Goal: Task Accomplishment & Management: Use online tool/utility

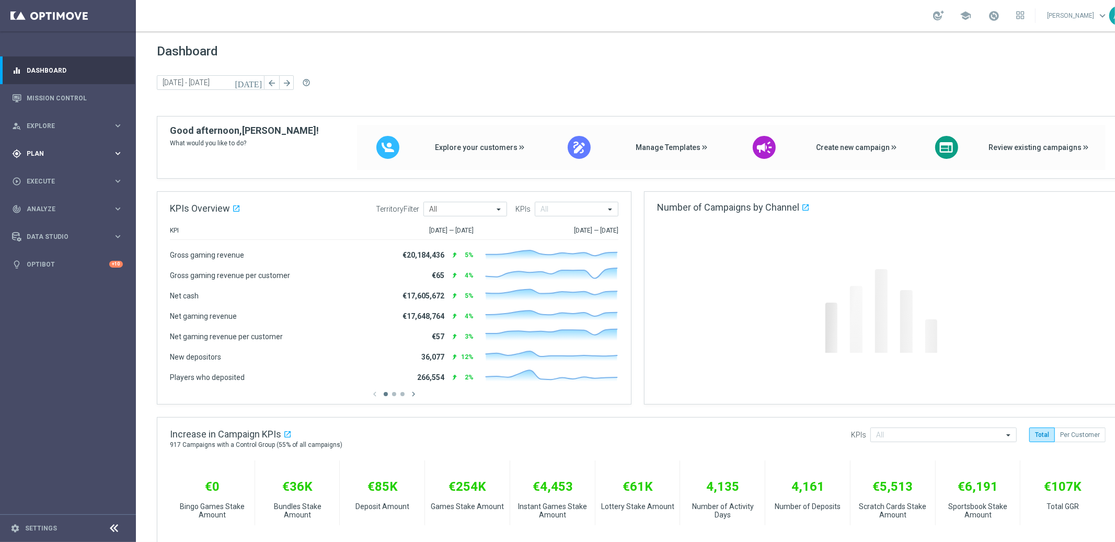
click at [57, 147] on div "gps_fixed Plan keyboard_arrow_right" at bounding box center [67, 154] width 135 height 28
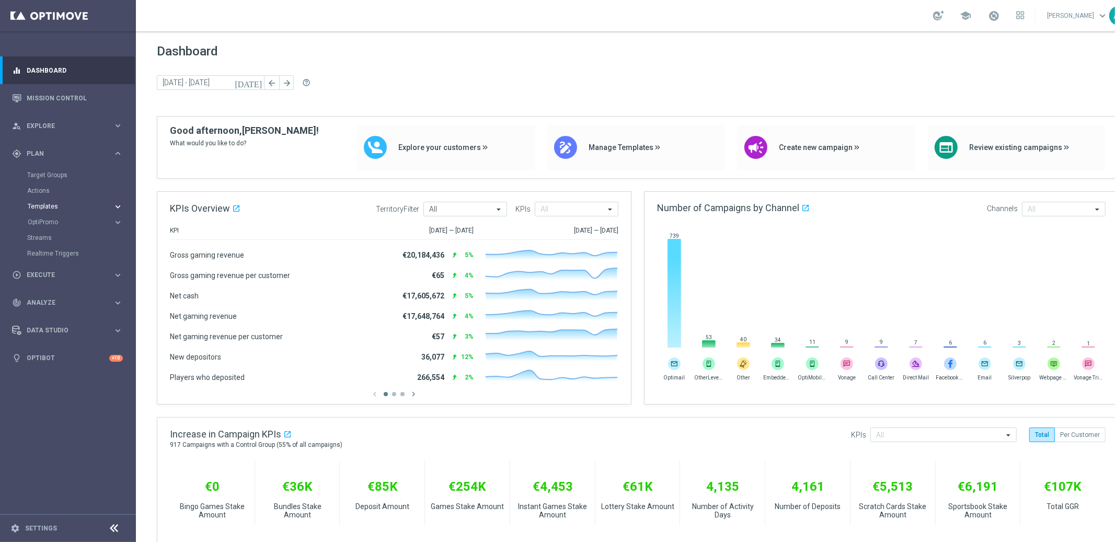
click at [55, 206] on span "Templates" at bounding box center [65, 206] width 75 height 6
click at [41, 222] on link "Optimail" at bounding box center [70, 222] width 76 height 8
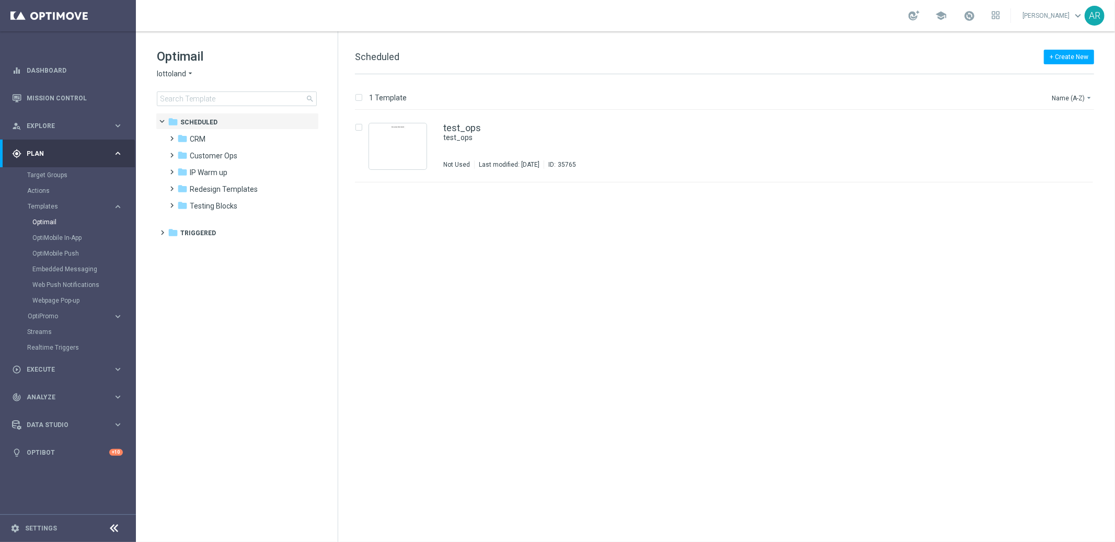
click at [180, 74] on span "lottoland" at bounding box center [171, 74] width 29 height 10
click at [0, 0] on span "[DOMAIN_NAME]" at bounding box center [0, 0] width 0 height 0
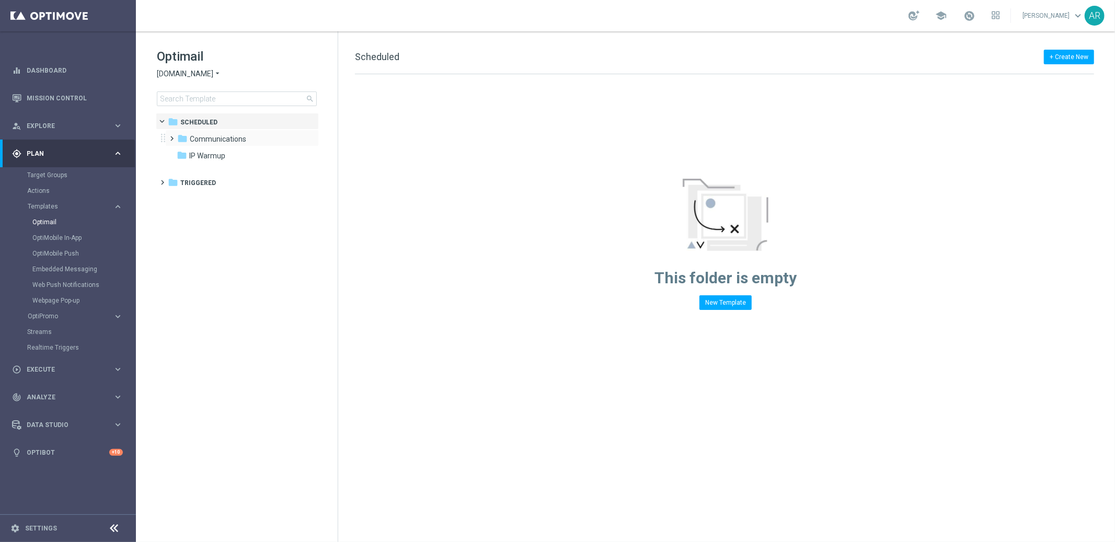
click at [172, 136] on span at bounding box center [170, 134] width 5 height 4
click at [182, 153] on span at bounding box center [180, 150] width 5 height 4
click at [239, 171] on span "CASSINO [DOMAIN_NAME]" at bounding box center [254, 172] width 89 height 9
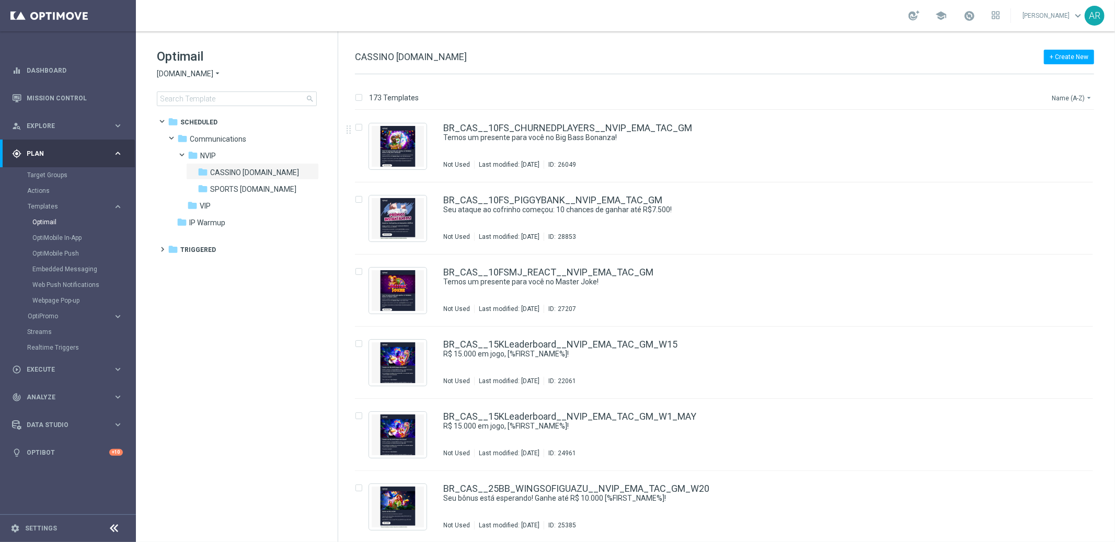
click at [1070, 94] on button "Name (A-Z) arrow_drop_down" at bounding box center [1071, 97] width 43 height 13
click at [1070, 138] on div "Date Modified (Newest)" at bounding box center [1052, 144] width 84 height 15
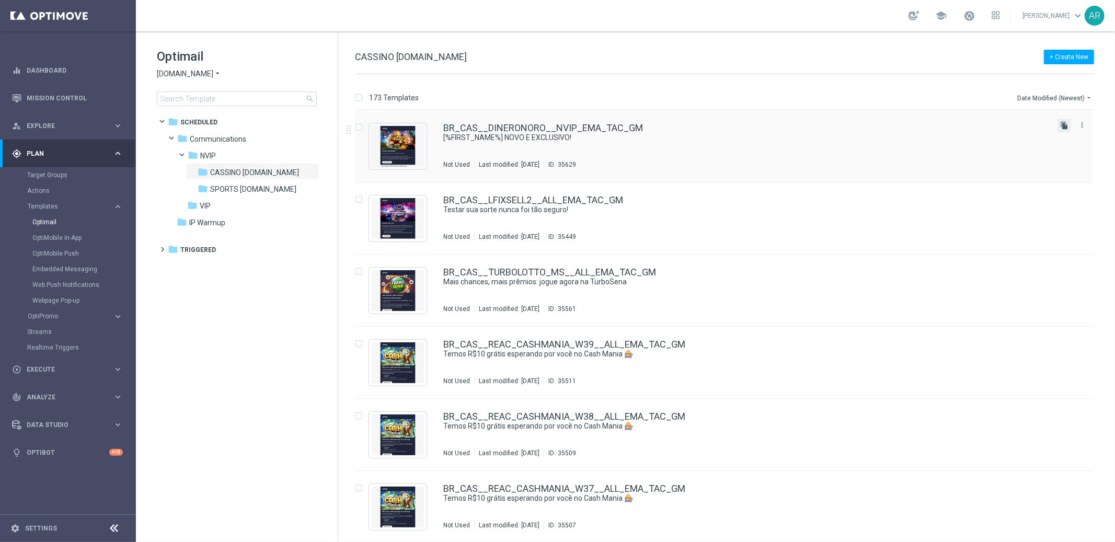
click at [1063, 127] on icon "file_copy" at bounding box center [1064, 125] width 8 height 8
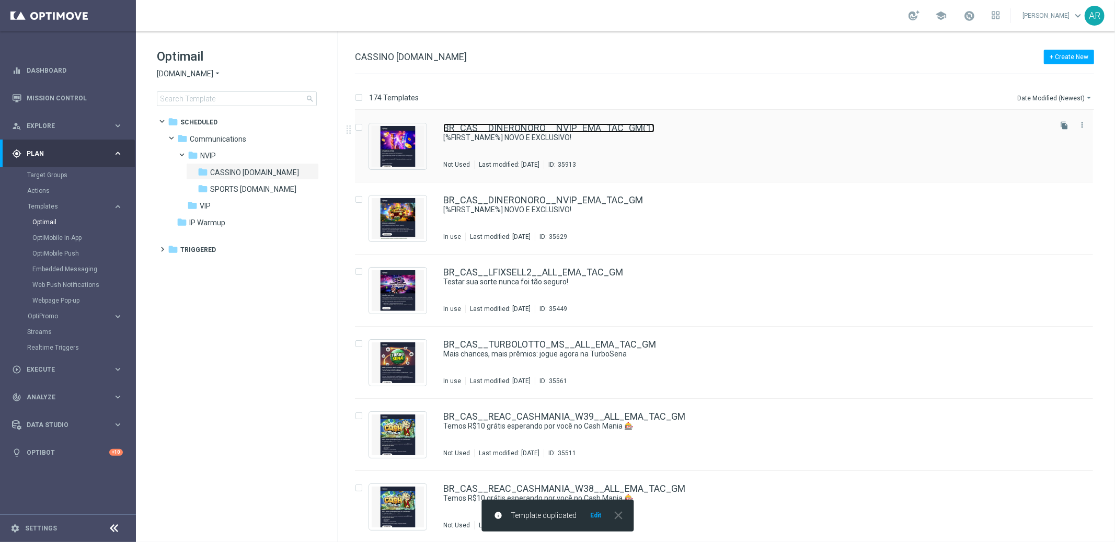
click at [539, 127] on link "BR_CAS__DINERONORO__NVIP_EMA_TAC_GM(1)" at bounding box center [548, 127] width 211 height 9
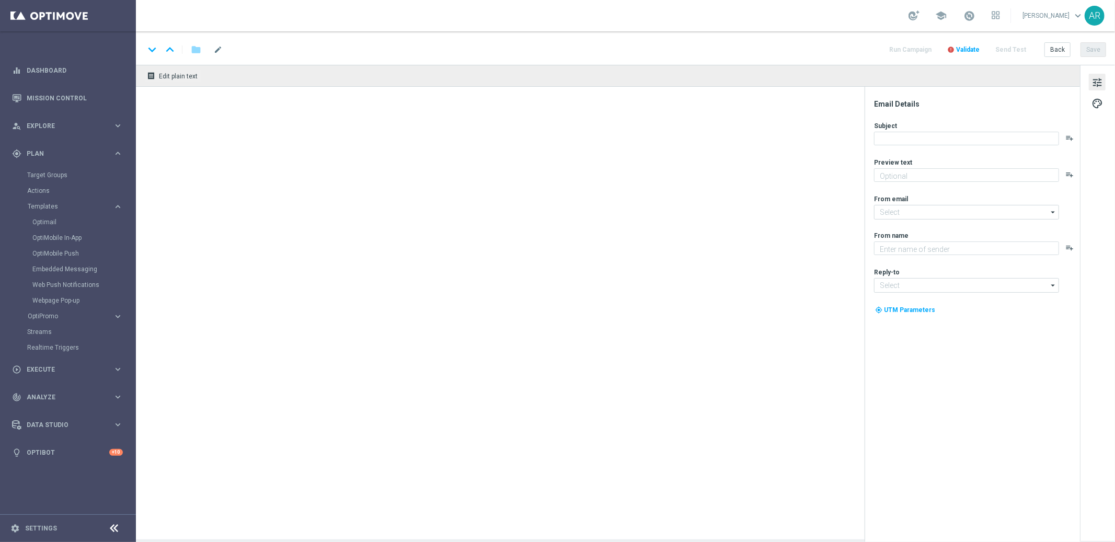
type input "BR_CAS__DINERONORO__NVIP_EMA_TAC_GM(1)"
type textarea "Tente a sorte na aventura dourada Dinero N Oro Superbonus!"
type input "[EMAIL_ADDRESS][DOMAIN_NAME]"
type textarea "Lottoland"
type input "[EMAIL_ADDRESS][DOMAIN_NAME]"
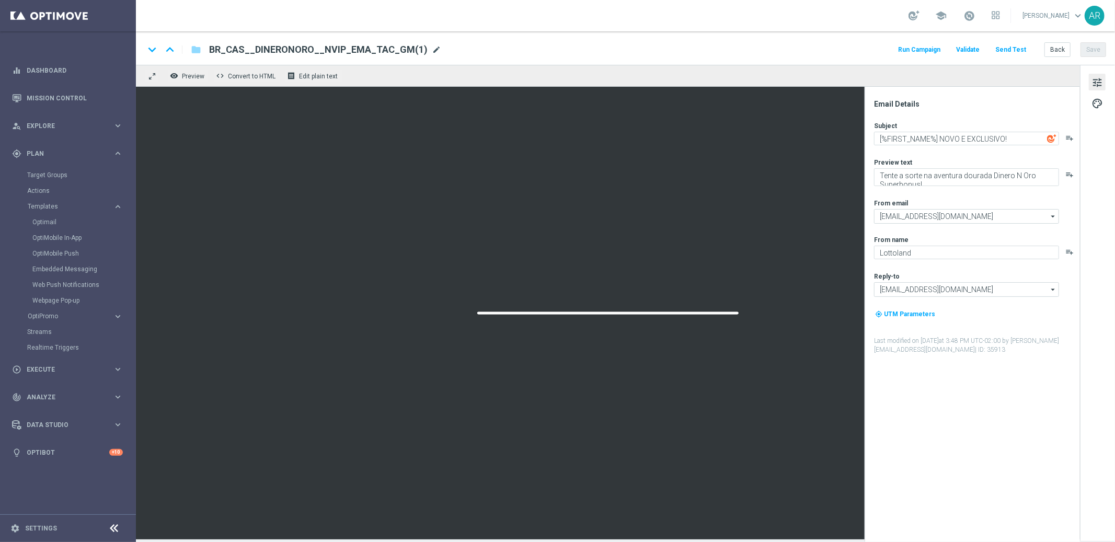
click at [432, 49] on span "mode_edit" at bounding box center [436, 49] width 9 height 9
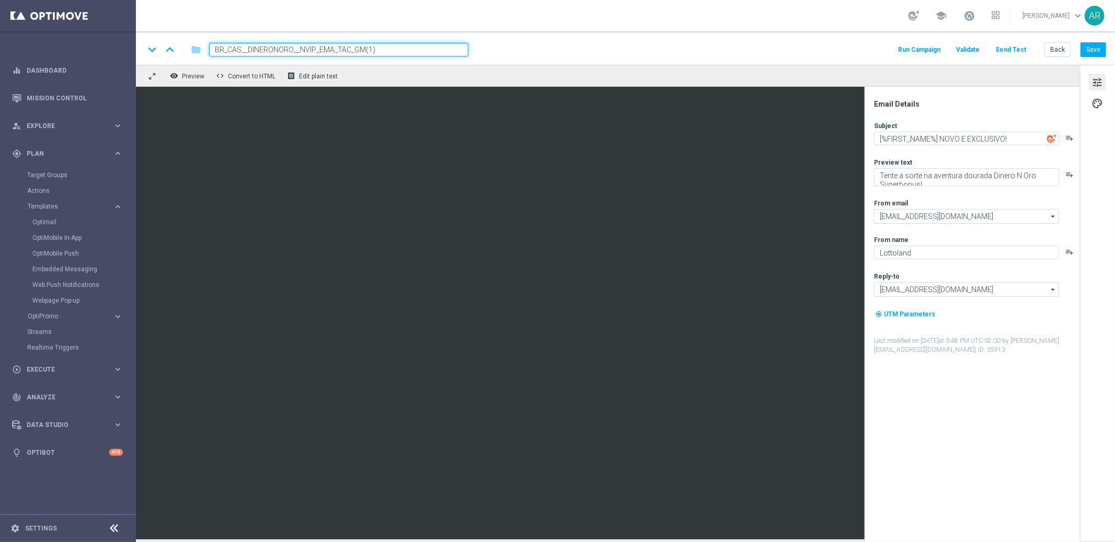
click at [407, 48] on input "BR_CAS__DINERONORO__NVIP_EMA_TAC_GM(1)" at bounding box center [338, 50] width 259 height 14
click at [420, 49] on input "BR_CAS__WOLFGOLD__NVIP_EMA_TAC_GM" at bounding box center [338, 50] width 259 height 14
click at [498, 49] on div "keyboard_arrow_down keyboard_arrow_up folder BR_CAS__WOLFGOLD__NVIP_EMA_TAC_GM …" at bounding box center [625, 50] width 962 height 14
click at [410, 48] on span "mode_edit" at bounding box center [414, 49] width 9 height 9
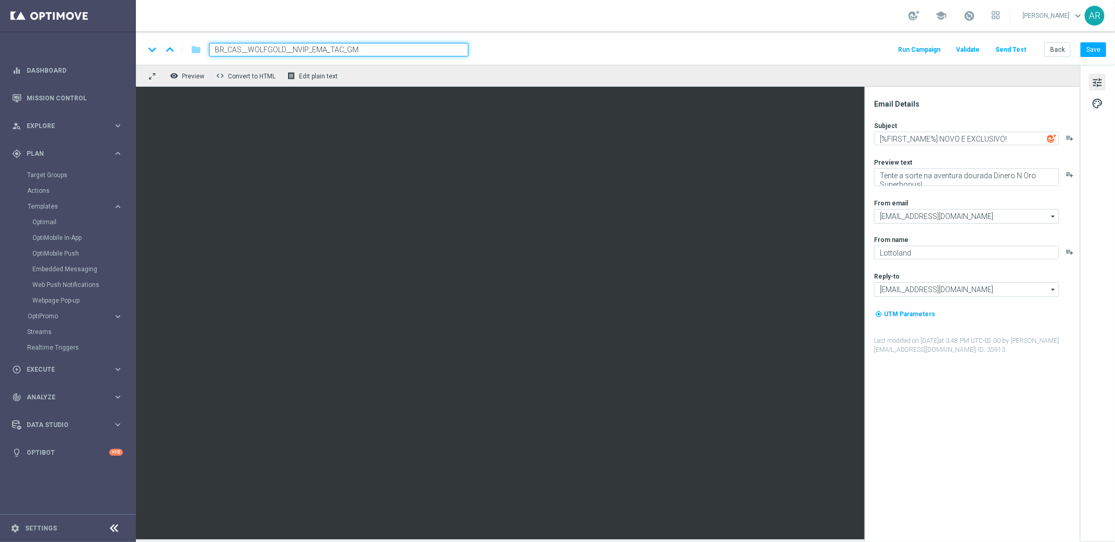
click at [408, 48] on input "BR_CAS__WOLFGOLD__NVIP_EMA_TAC_GM" at bounding box center [338, 50] width 259 height 14
type input "BR_CAS__WOLFGOLD__NVIP_EMA_TAC_GM_SEP"
click at [397, 47] on input "BR_CAS__WOLFGOLD__NVIP_EMA_TAC_GM_SEP" at bounding box center [338, 50] width 259 height 14
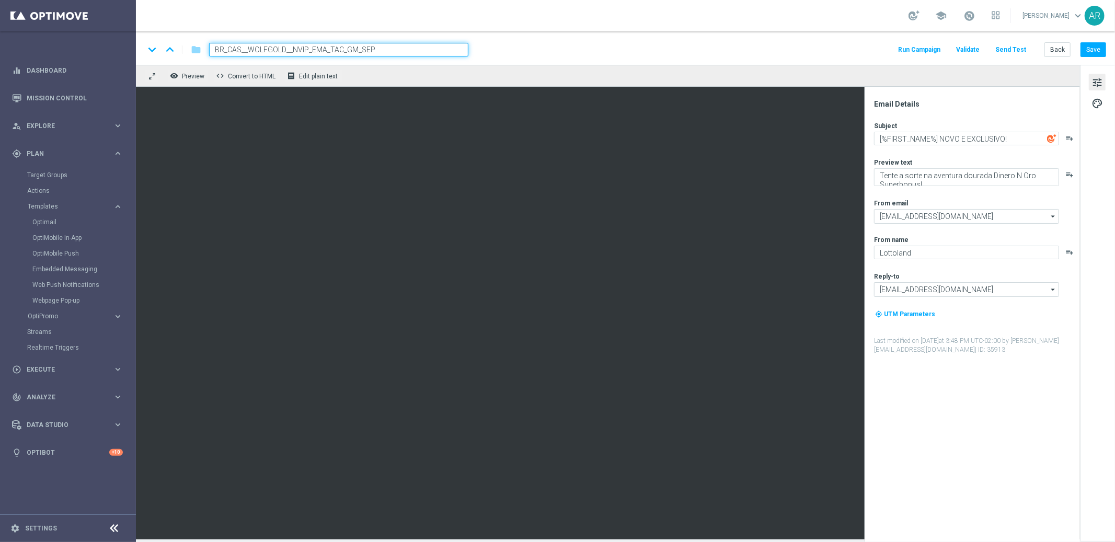
click at [521, 44] on div "keyboard_arrow_down keyboard_arrow_up folder BR_CAS__WOLFGOLD__NVIP_EMA_TAC_GM_…" at bounding box center [625, 50] width 962 height 14
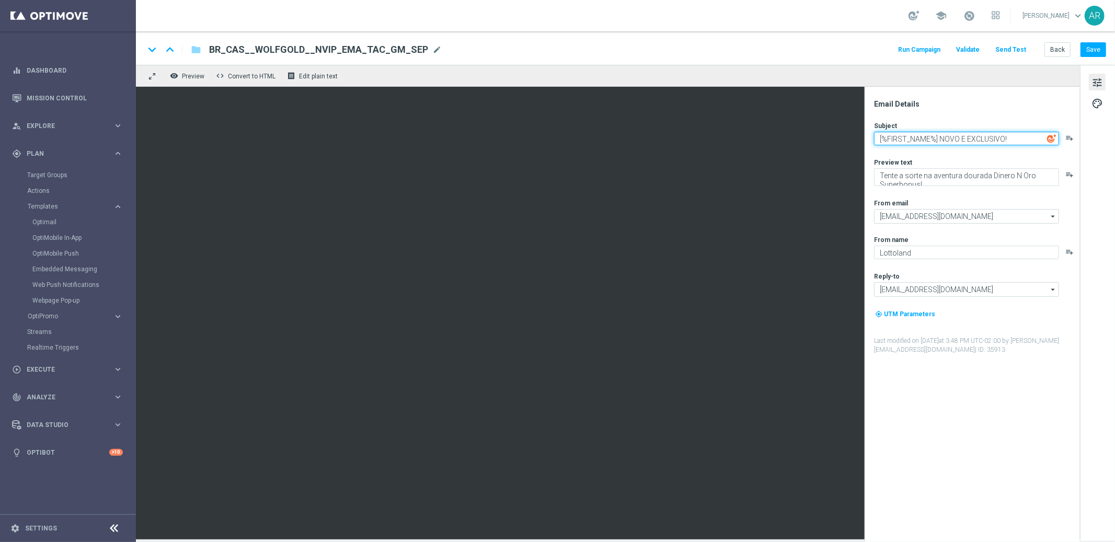
click at [983, 143] on textarea "[%FIRST_NAME%] NOVO E EXCLUSIVO!" at bounding box center [966, 139] width 185 height 14
drag, startPoint x: 941, startPoint y: 137, endPoint x: 1036, endPoint y: 139, distance: 94.6
click at [1036, 139] on textarea "[%FIRST_NAME%] NOVO E EXCLUSIVO!" at bounding box center [966, 139] width 185 height 14
paste textarea "Quer ganhar 10 rodadas GRÁTIS?"
type textarea "[%FIRST_NAME%] Quer ganhar 10 rodadas GRÁTIS?"
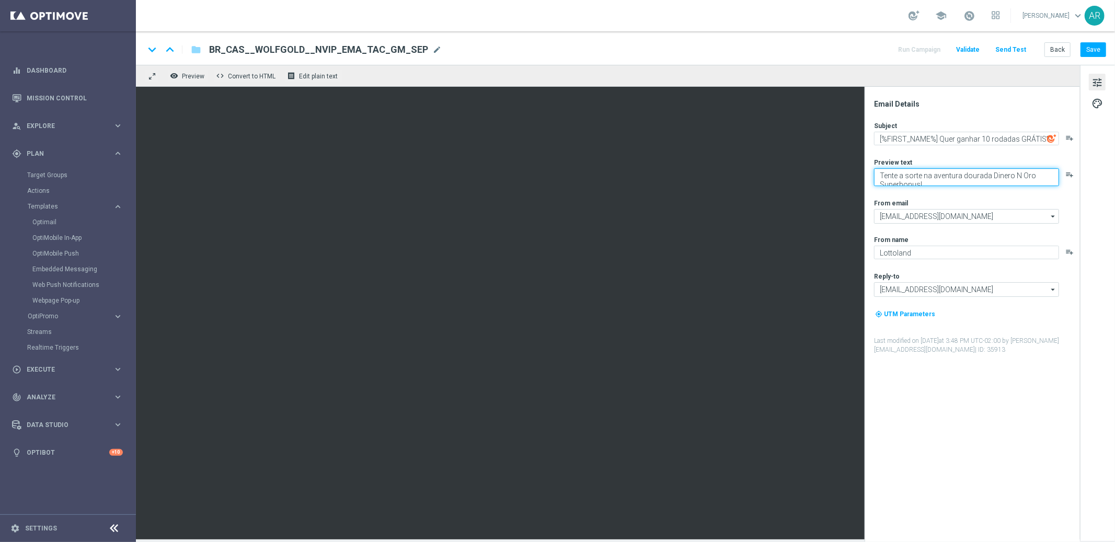
click at [895, 177] on textarea "Tente a sorte na aventura dourada Dinero N Oro Superbonus!" at bounding box center [966, 177] width 185 height 18
paste textarea "Jogue Wolf Gold! Aposte apenas R$ 10 nos slots selecionados para garantir o bôn…"
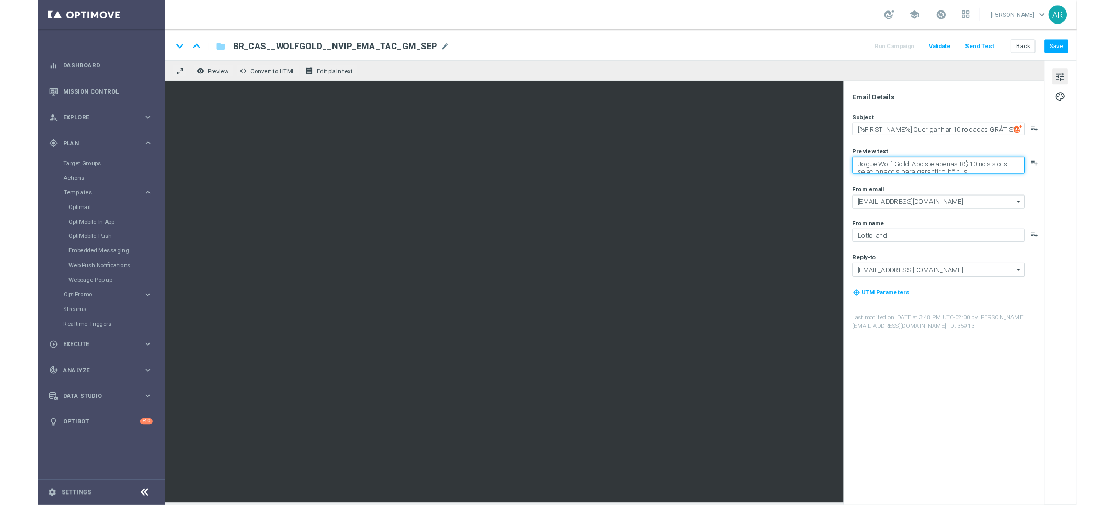
scroll to position [4, 0]
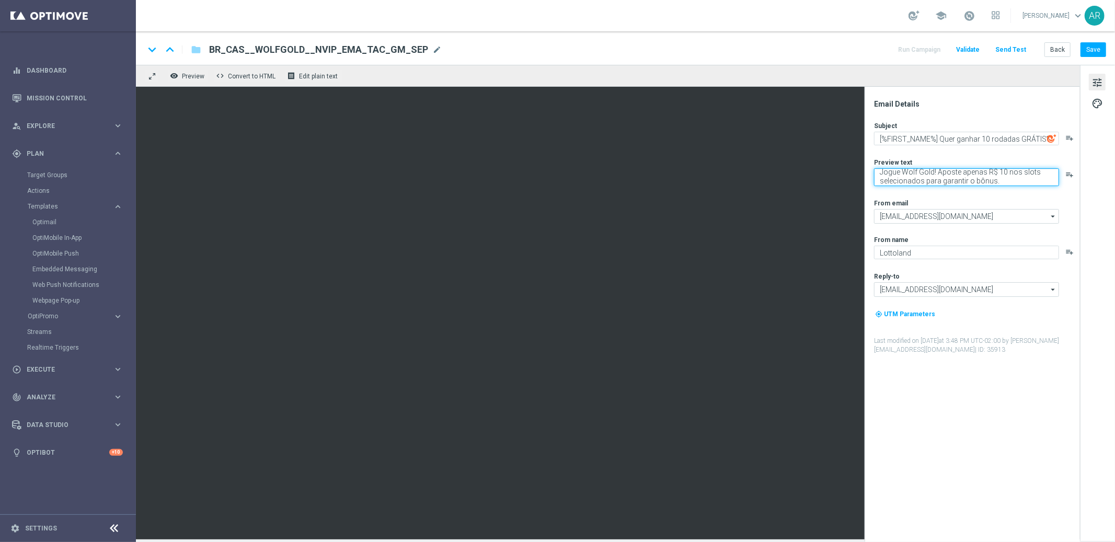
type textarea "Jogue Wolf Gold! Aposte apenas R$ 10 nos slots selecionados para garantir o bôn…"
click at [961, 199] on div "From email" at bounding box center [976, 203] width 205 height 8
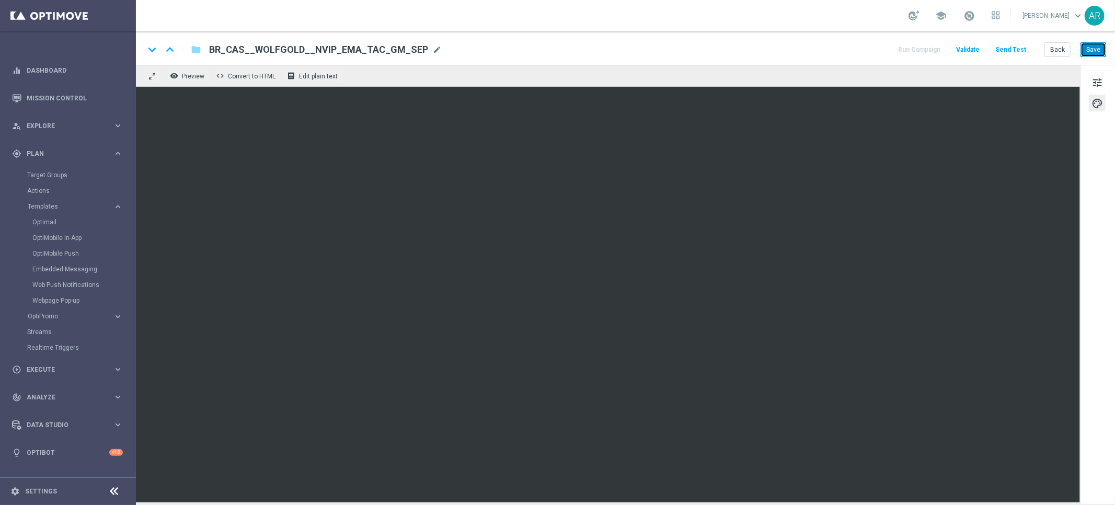
click at [1089, 51] on button "Save" at bounding box center [1093, 49] width 26 height 15
click at [1100, 50] on button "Save" at bounding box center [1093, 49] width 26 height 15
click at [53, 265] on link "Embedded Messaging" at bounding box center [70, 269] width 76 height 8
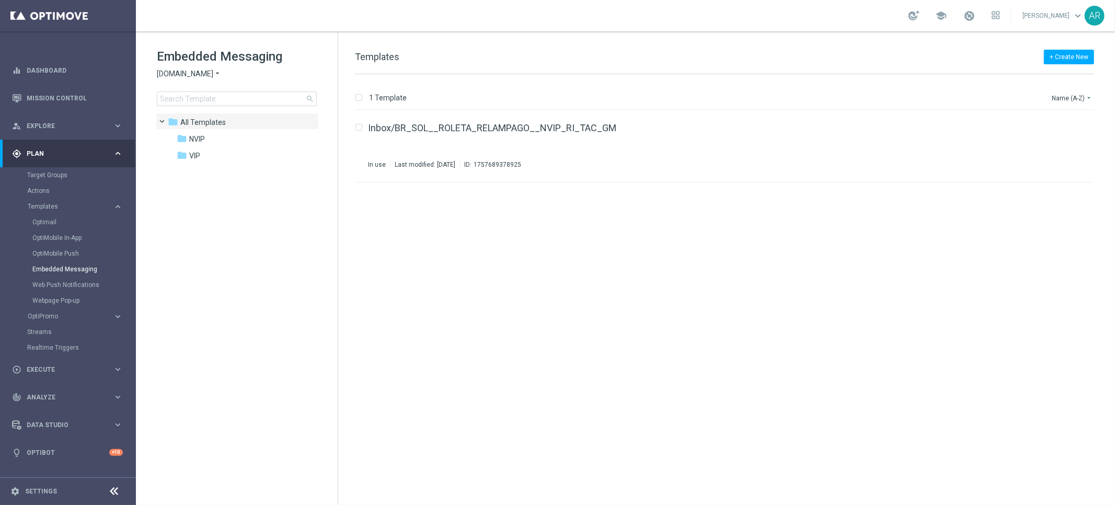
click at [211, 73] on span "[DOMAIN_NAME]" at bounding box center [185, 74] width 56 height 10
click at [0, 0] on span "[DOMAIN_NAME]" at bounding box center [0, 0] width 0 height 0
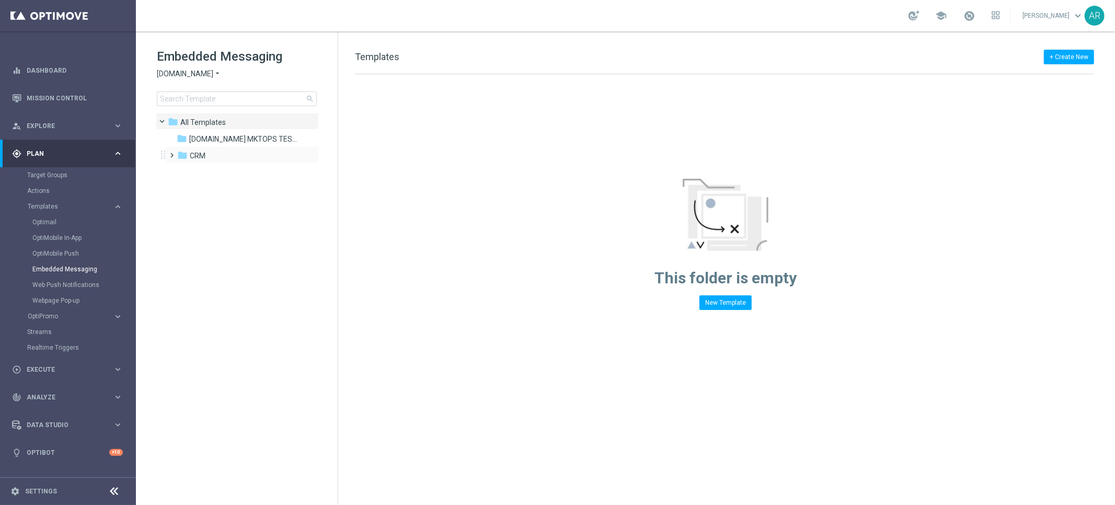
click at [169, 153] on span at bounding box center [170, 150] width 5 height 4
click at [183, 186] on span at bounding box center [180, 184] width 5 height 4
click at [251, 208] on span "pt_BR ([DOMAIN_NAME])" at bounding box center [252, 205] width 84 height 9
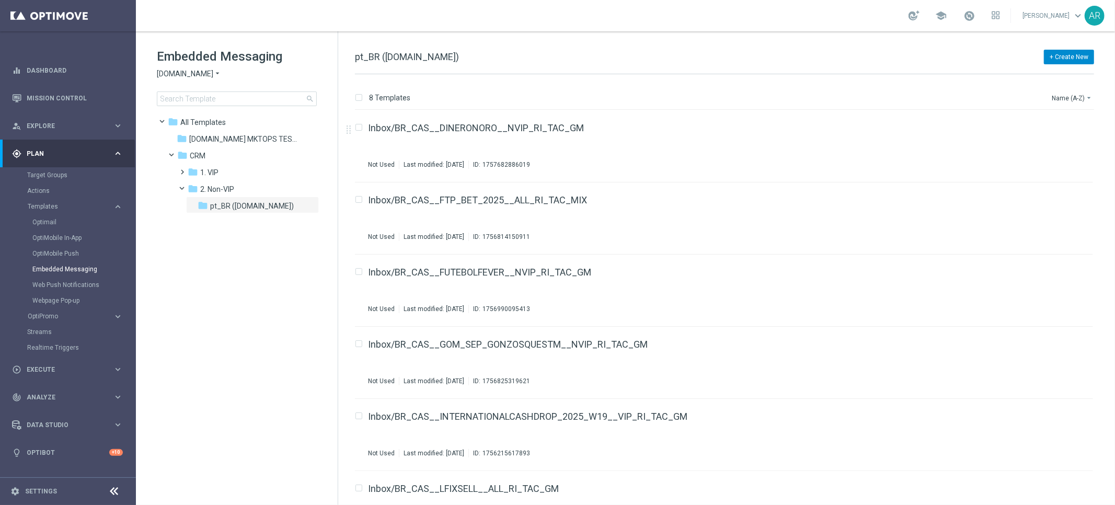
click at [1069, 55] on button "+ Create New" at bounding box center [1069, 57] width 50 height 15
click at [1037, 75] on span "New Template" at bounding box center [1040, 75] width 42 height 7
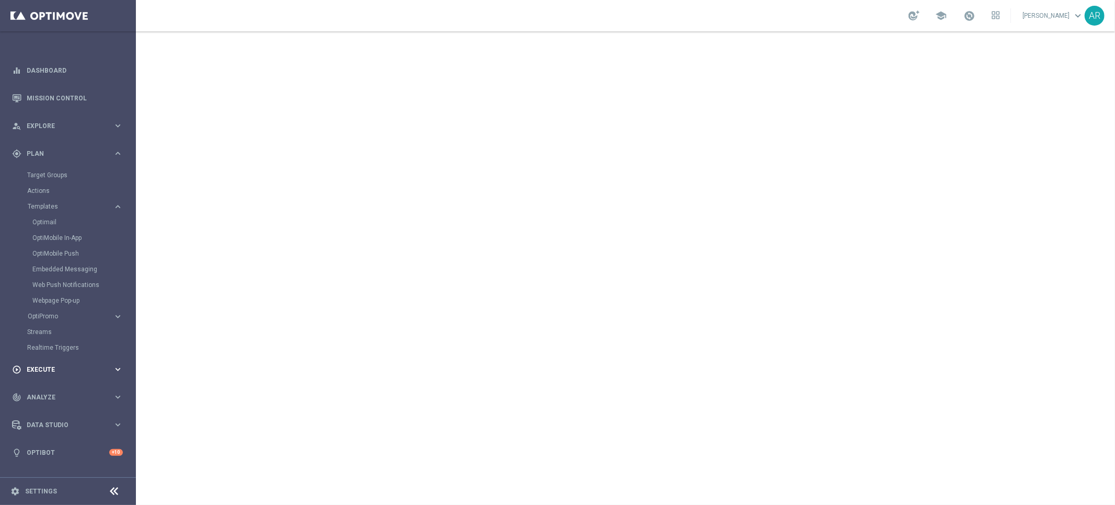
click at [38, 370] on span "Execute" at bounding box center [70, 369] width 86 height 6
click at [63, 202] on link "Campaign Builder" at bounding box center [68, 203] width 82 height 8
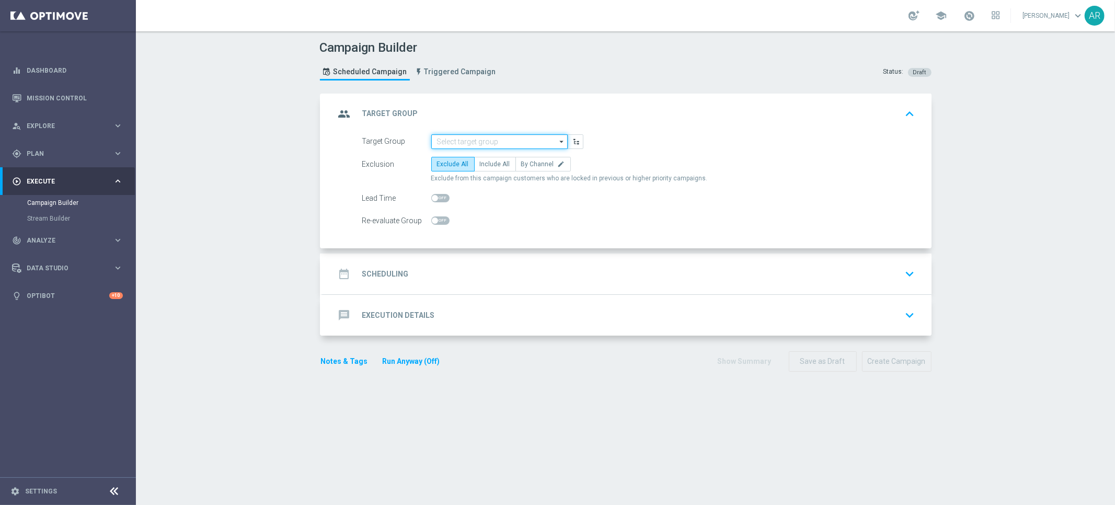
click at [472, 138] on input at bounding box center [499, 141] width 136 height 15
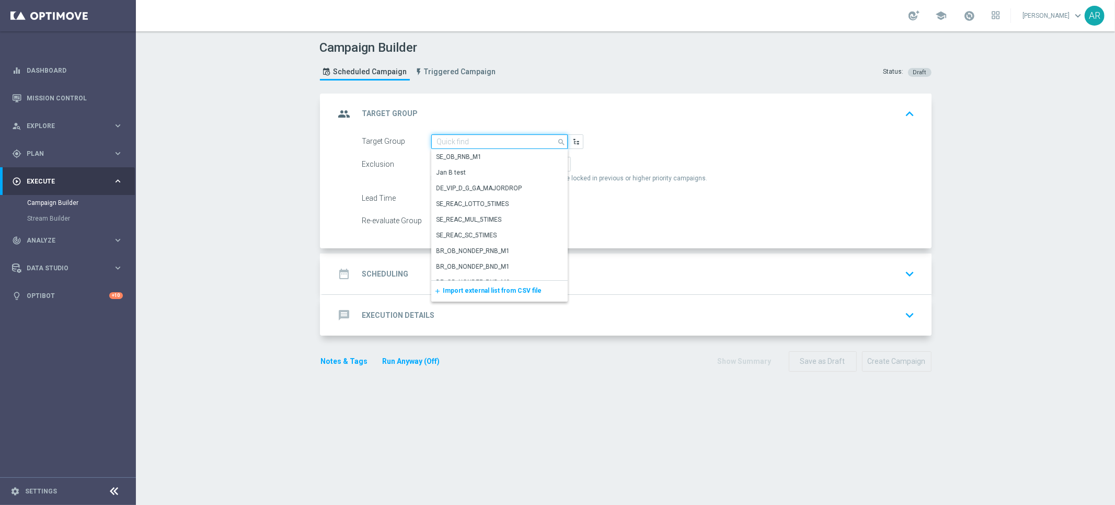
paste input "BR_CAS__GLOBALG_DEPOSITERS__NVIP_EMA_TAC_GM"
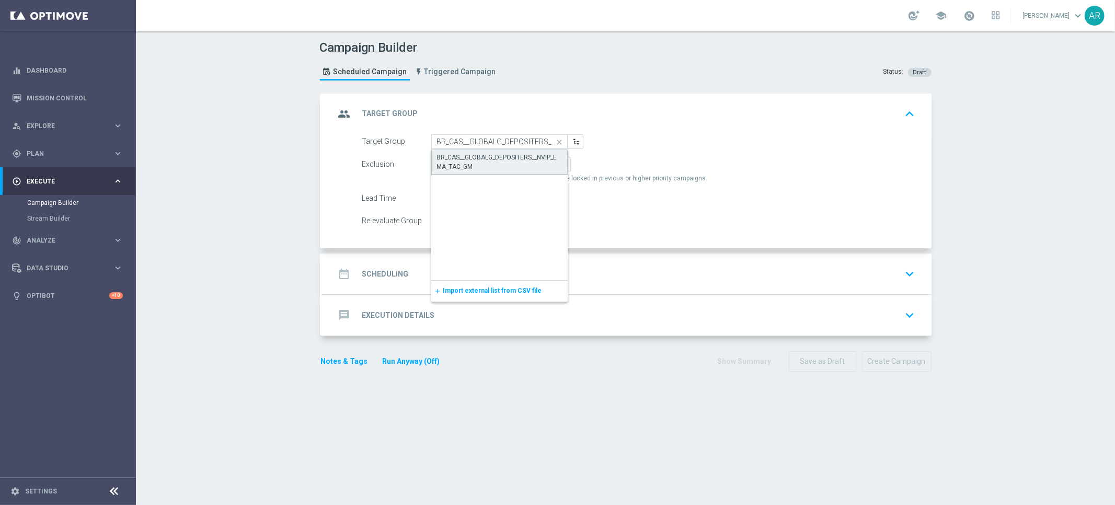
click at [482, 156] on div "BR_CAS__GLOBALG_DEPOSITERS__NVIP_EMA_TAC_GM" at bounding box center [499, 162] width 125 height 19
type input "BR_CAS__GLOBALG_DEPOSITERS__NVIP_EMA_TAC_GM"
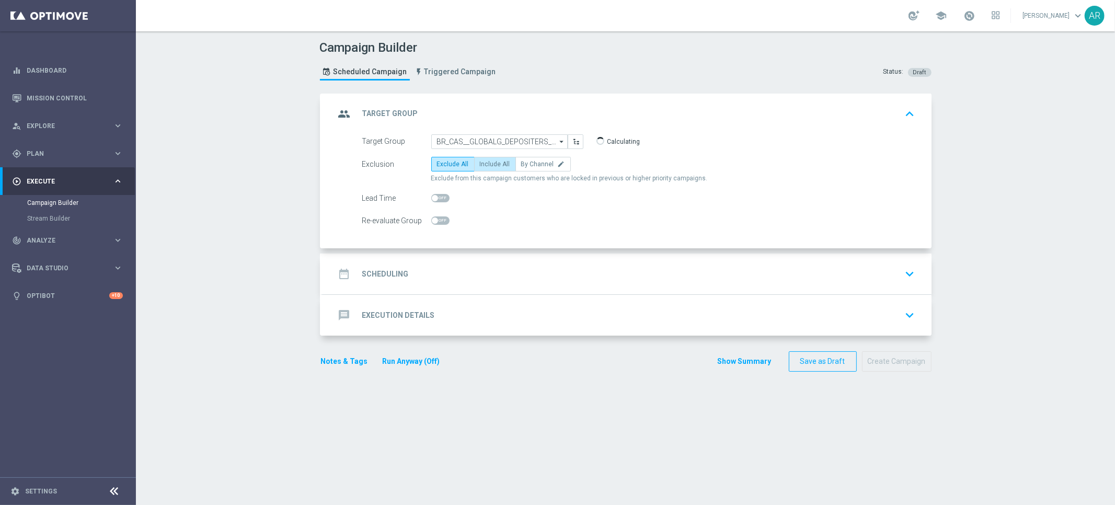
click at [480, 160] on span "Include All" at bounding box center [495, 163] width 30 height 7
click at [480, 163] on input "Include All" at bounding box center [483, 166] width 7 height 7
radio input "true"
click at [452, 285] on div "date_range Scheduling keyboard_arrow_down" at bounding box center [626, 273] width 609 height 41
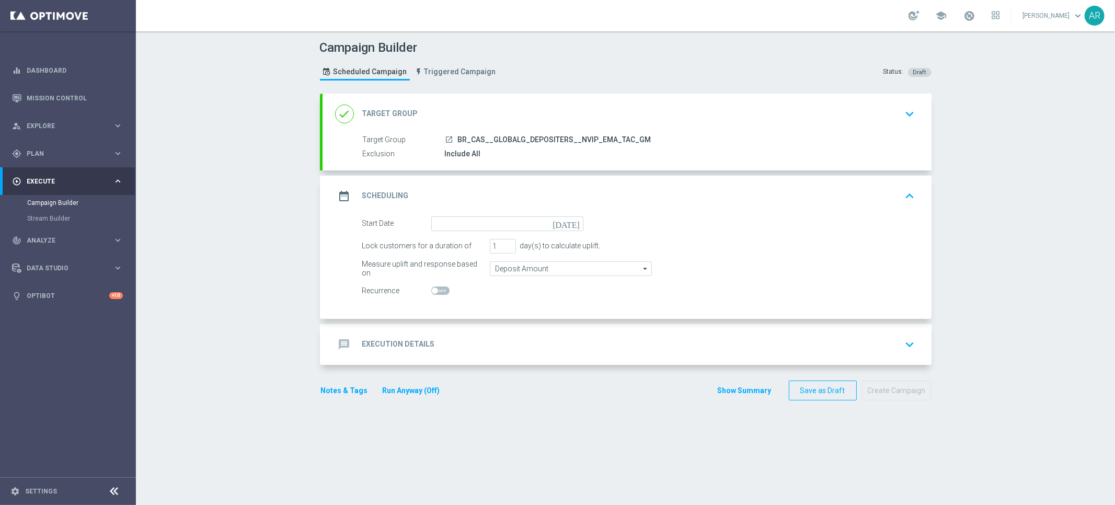
click at [572, 223] on icon "[DATE]" at bounding box center [567, 221] width 31 height 11
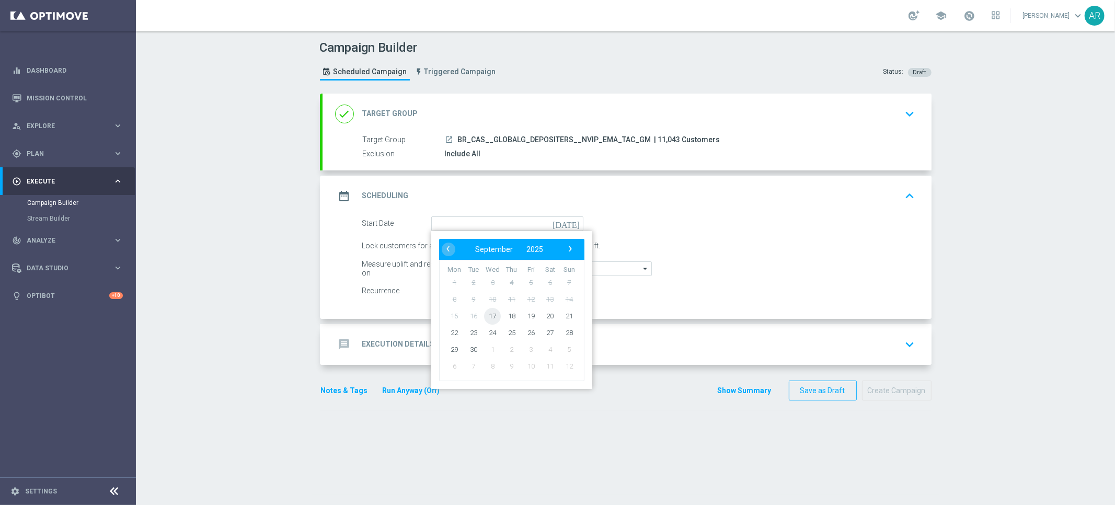
click at [485, 312] on span "17" at bounding box center [492, 315] width 17 height 17
type input "[DATE]"
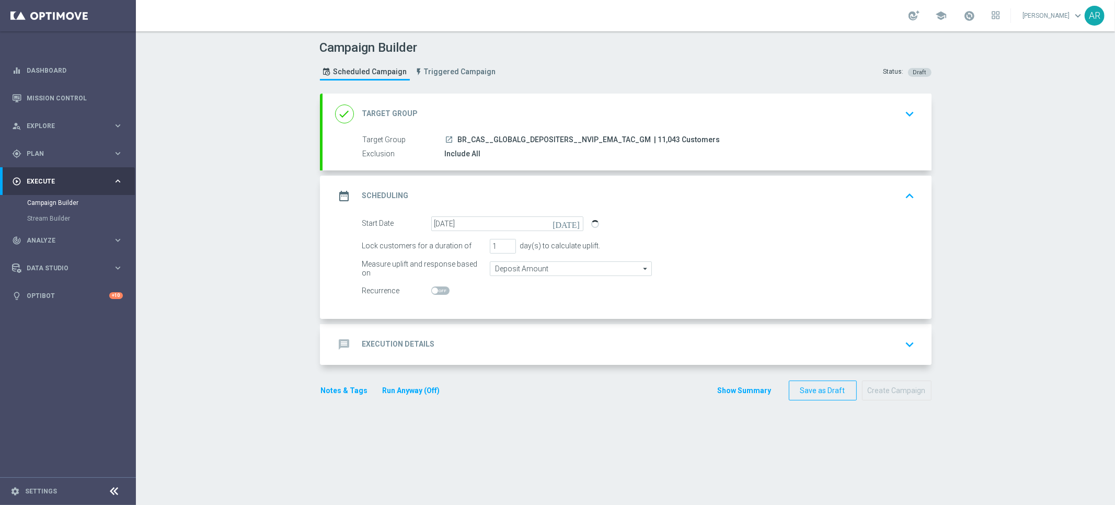
click at [389, 336] on div "message Execution Details" at bounding box center [385, 344] width 100 height 19
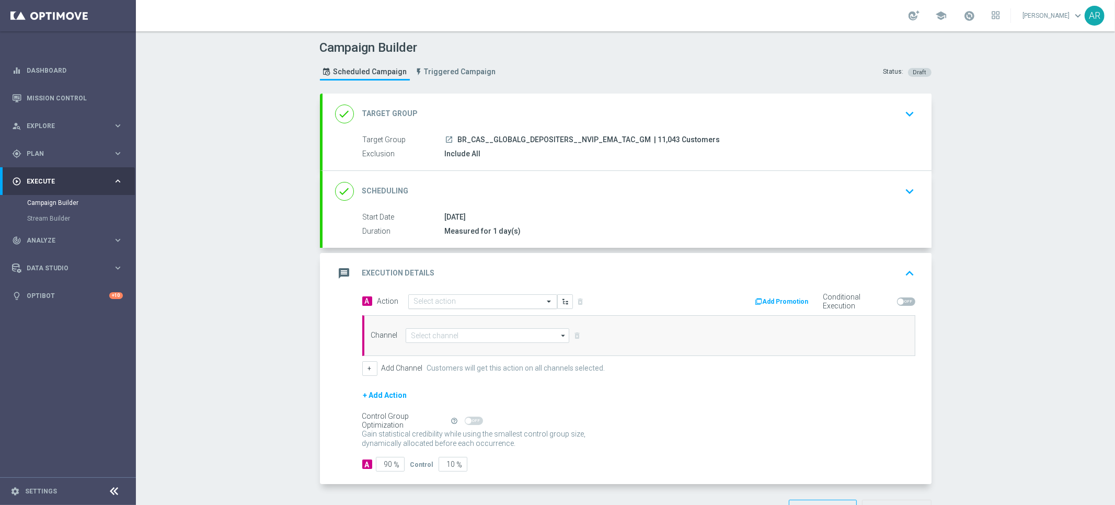
click at [421, 297] on input "text" at bounding box center [472, 301] width 117 height 9
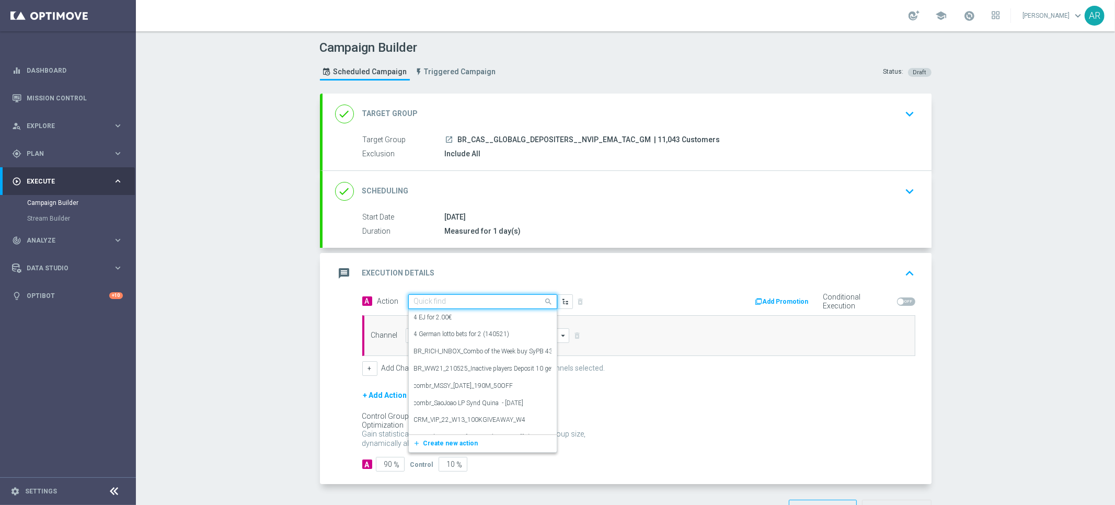
paste input "BR_CAS__WOLFGOLD__NVIP_EMA_TAC_GM_SEP"
type input "BR_CAS__WOLFGOLD__NVIP_EMA_TAC_GM_SEP"
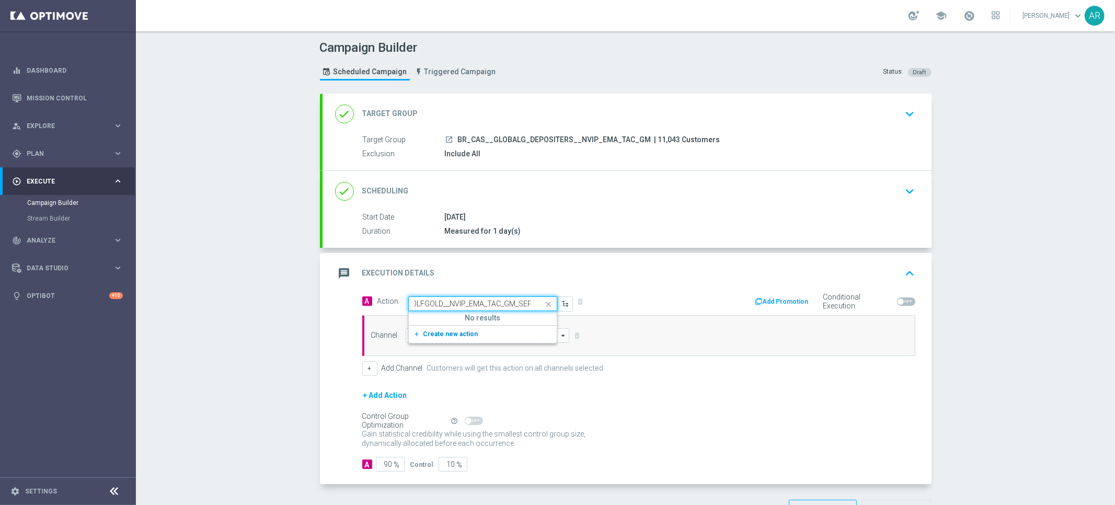
click at [445, 331] on span "Create new action" at bounding box center [450, 333] width 55 height 7
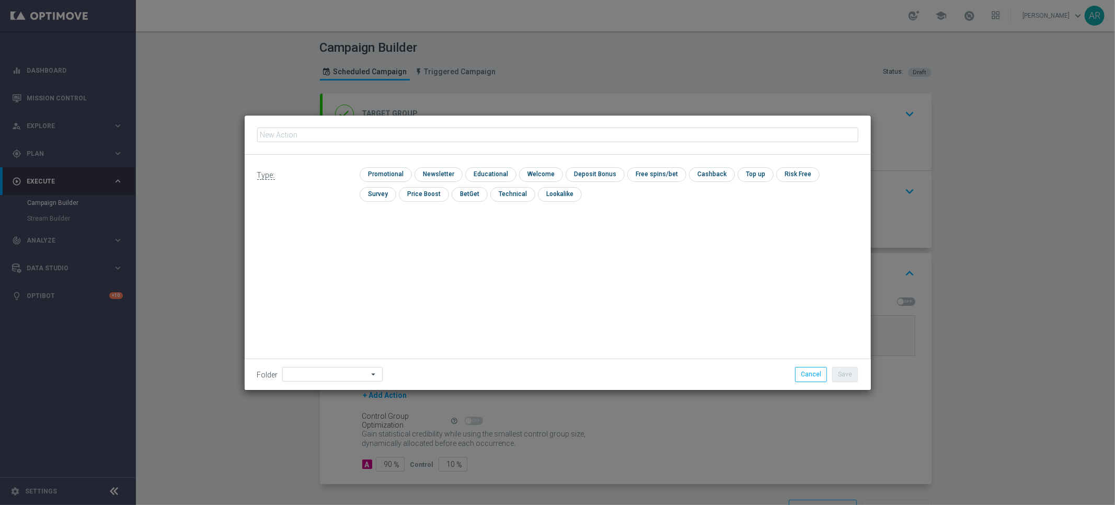
click at [417, 138] on input "text" at bounding box center [557, 135] width 601 height 15
type input "BR_CAS__WOLFGOLD__NVIP_EMA_TAC_GM_SEP"
click at [386, 169] on input "checkbox" at bounding box center [385, 174] width 50 height 14
checkbox input "true"
click at [835, 375] on button "Save" at bounding box center [845, 374] width 26 height 15
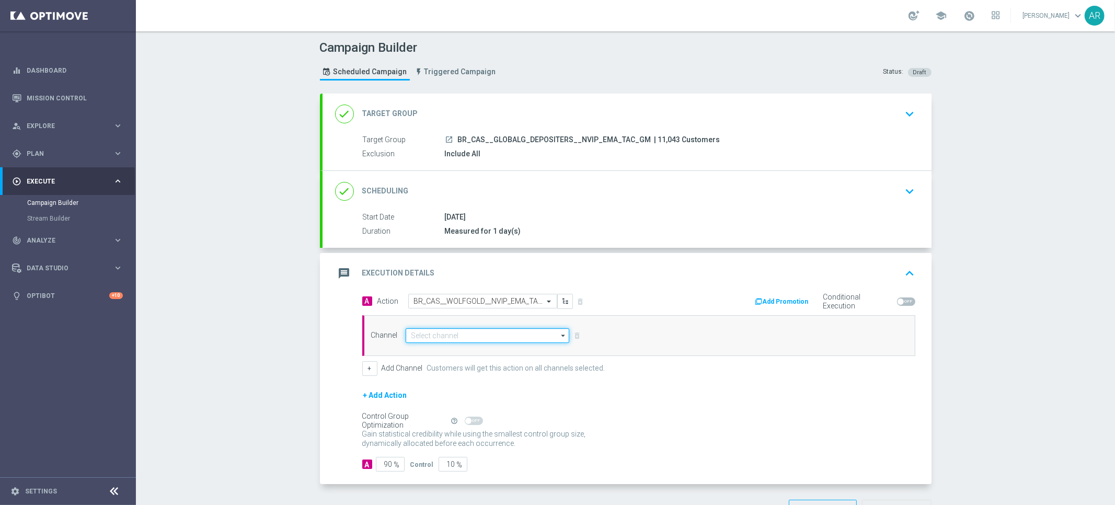
click at [423, 336] on input at bounding box center [488, 335] width 164 height 15
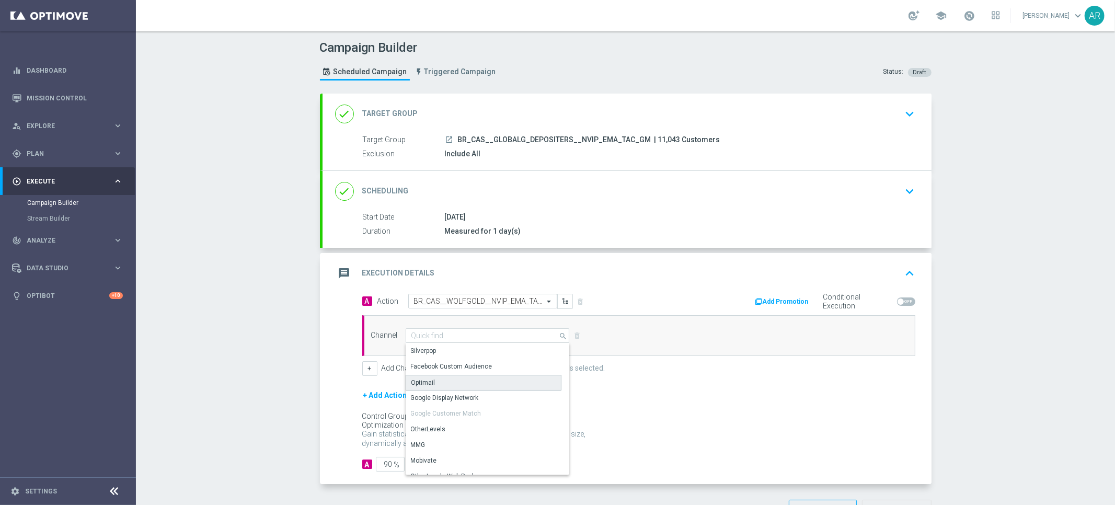
click at [444, 380] on div "Optimail" at bounding box center [484, 383] width 156 height 16
type input "Optimail"
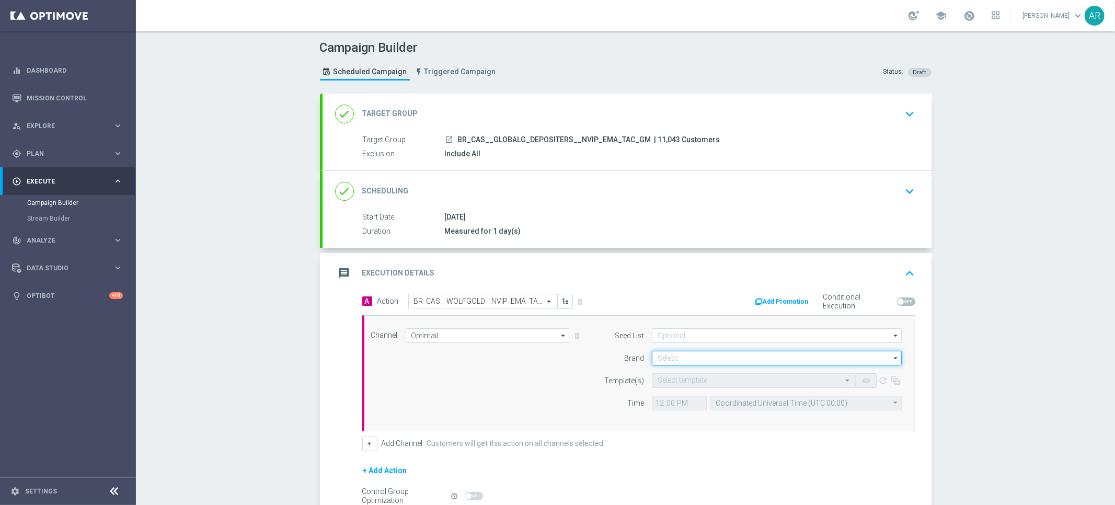
click at [684, 352] on input at bounding box center [777, 358] width 250 height 15
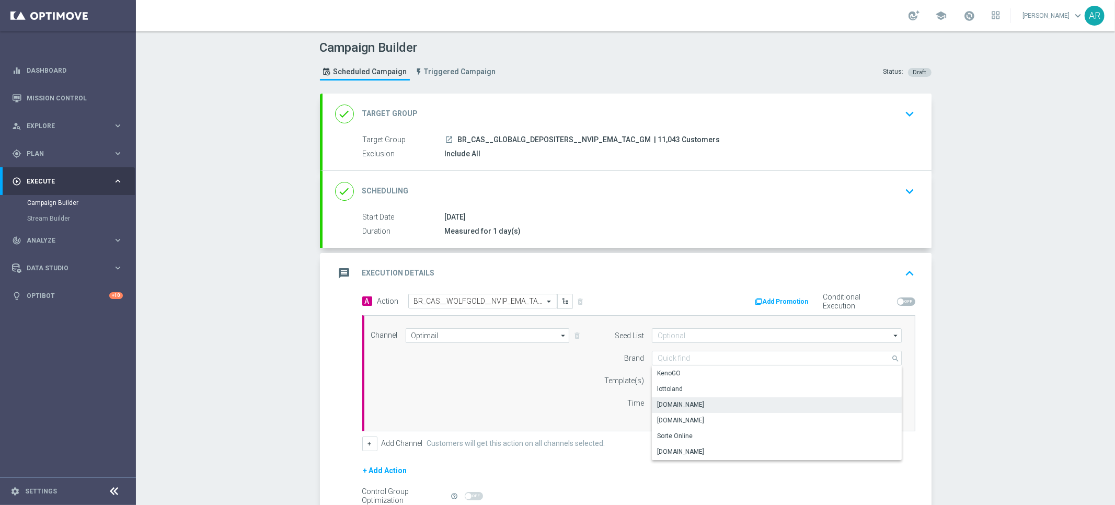
click at [717, 406] on div "[DOMAIN_NAME]" at bounding box center [777, 404] width 250 height 15
type input "[DOMAIN_NAME]"
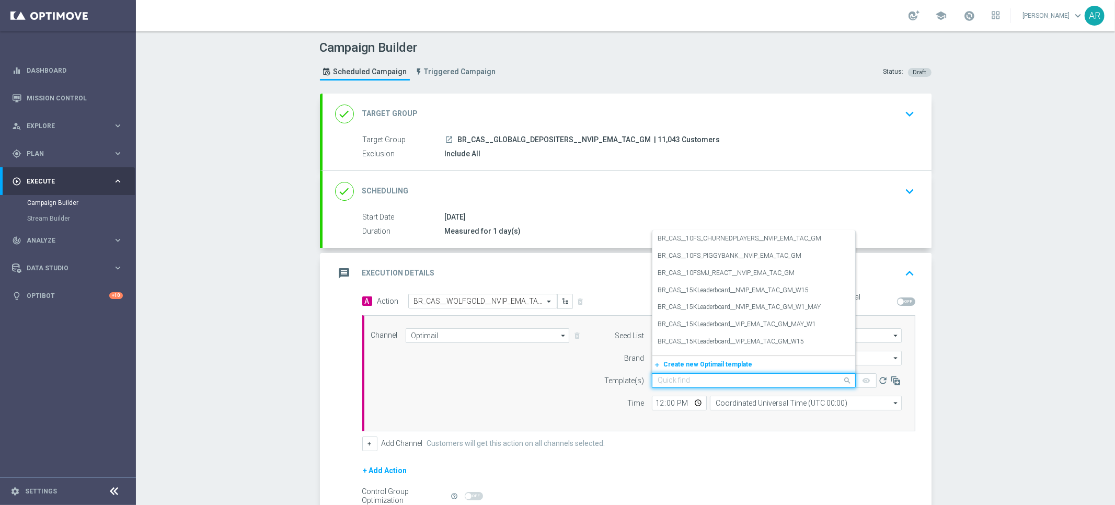
click at [686, 382] on input "text" at bounding box center [742, 380] width 171 height 9
paste input "BR_CAS__WOLFGOLD__NVIP_EMA_TAC_GM_SEP"
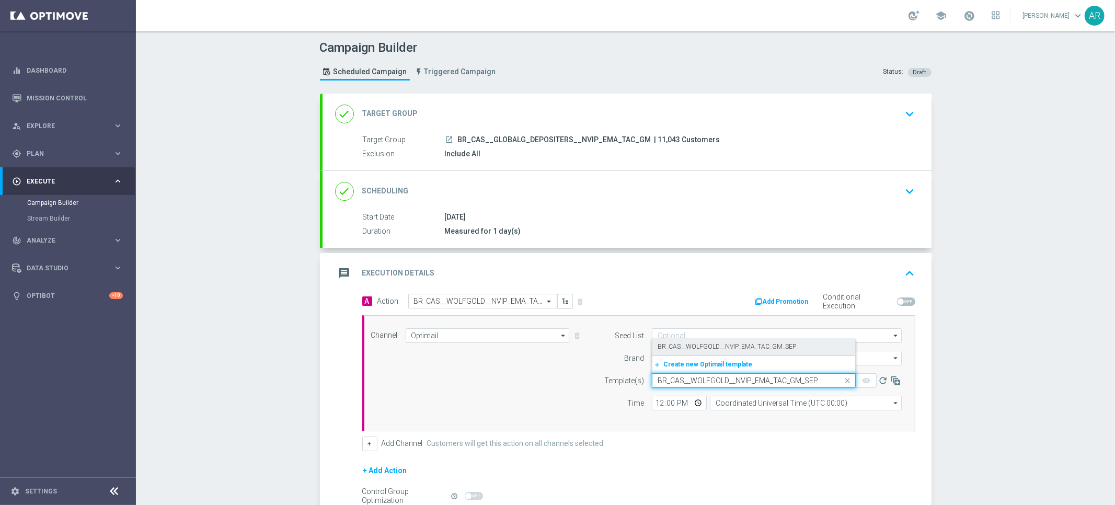
click at [700, 343] on label "BR_CAS__WOLFGOLD__NVIP_EMA_TAC_GM_SEP" at bounding box center [726, 346] width 138 height 9
type input "BR_CAS__WOLFGOLD__NVIP_EMA_TAC_GM_SEP"
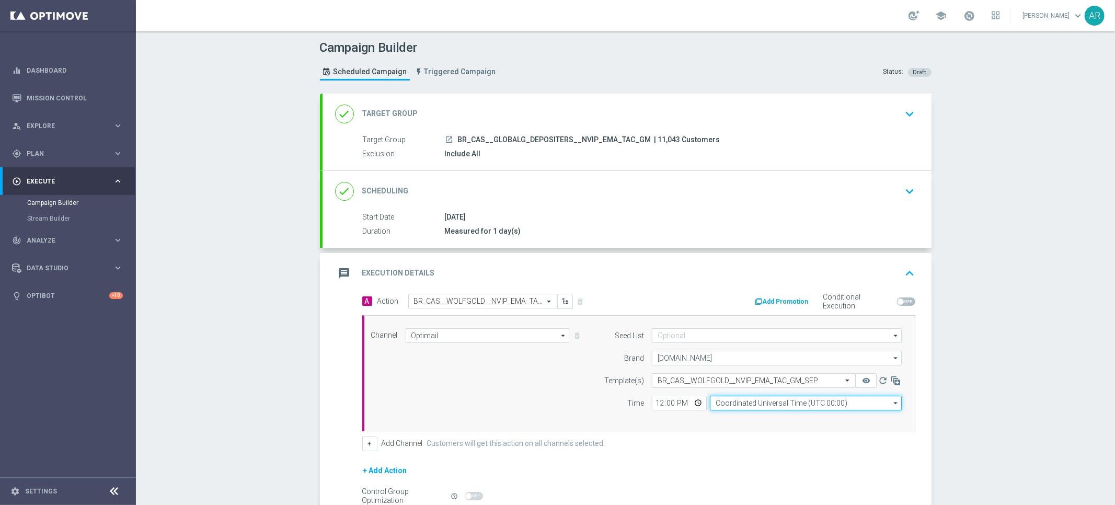
click at [746, 404] on input "Coordinated Universal Time (UTC 00:00)" at bounding box center [806, 403] width 192 height 15
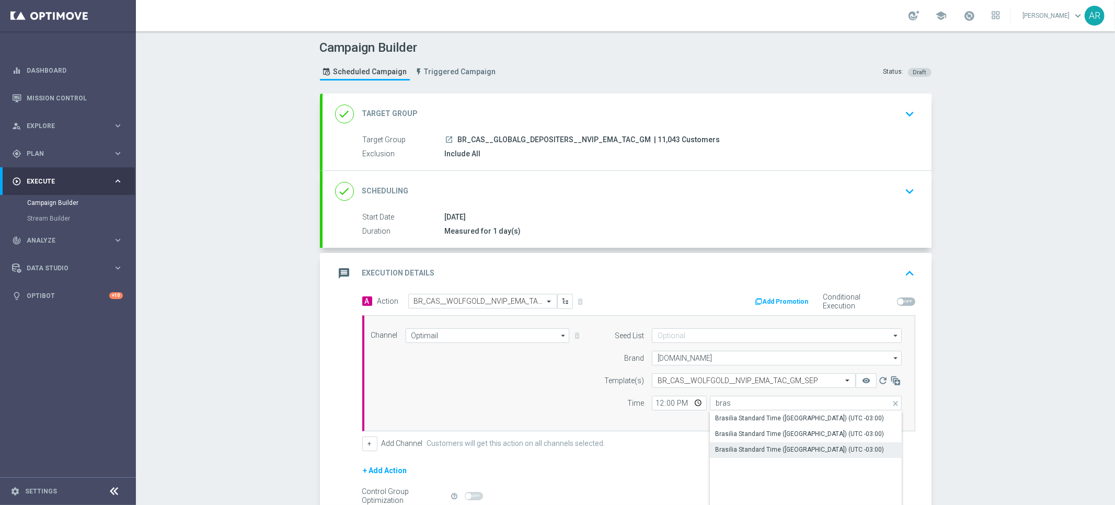
drag, startPoint x: 778, startPoint y: 445, endPoint x: 755, endPoint y: 445, distance: 23.5
click at [778, 445] on div "Brasilia Standard Time ([GEOGRAPHIC_DATA]) (UTC -03:00)" at bounding box center [799, 449] width 169 height 9
type input "Brasilia Standard Time ([GEOGRAPHIC_DATA]) (UTC -03:00)"
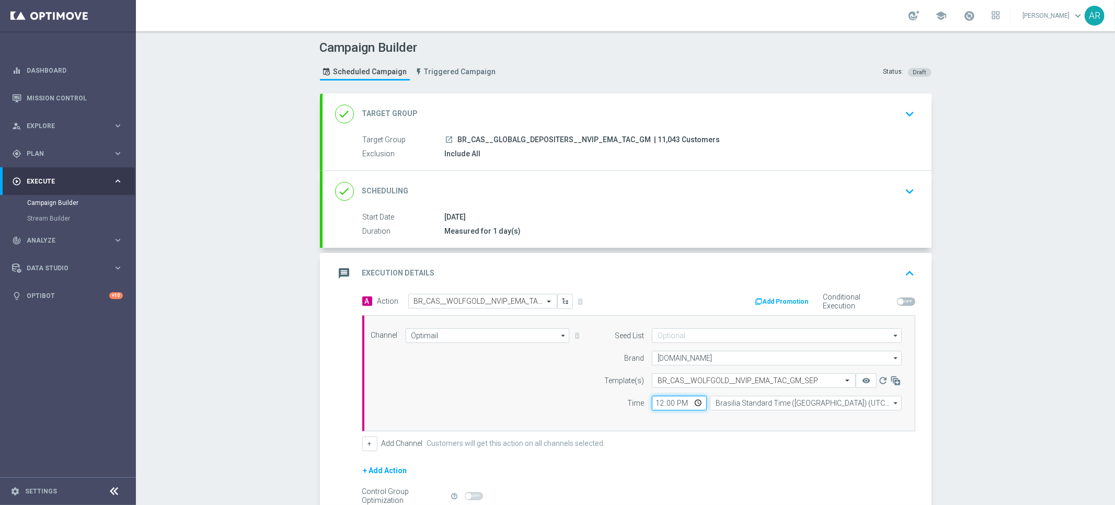
click at [695, 403] on input "12:00" at bounding box center [679, 403] width 55 height 15
type input "13:00"
click at [530, 376] on div "Channel Optimail Optimail arrow_drop_down Drag here to set row groups Drag here…" at bounding box center [636, 373] width 547 height 90
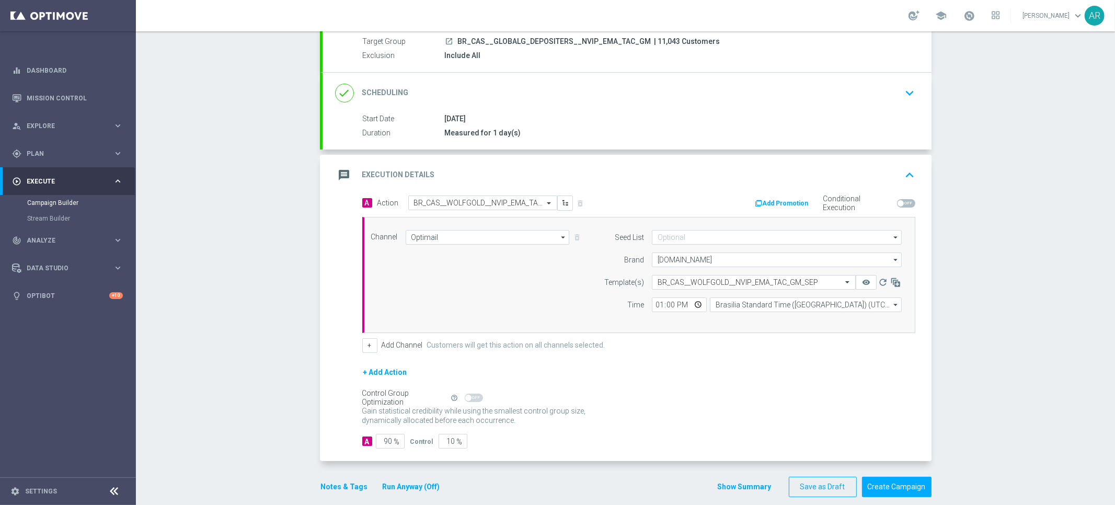
scroll to position [111, 0]
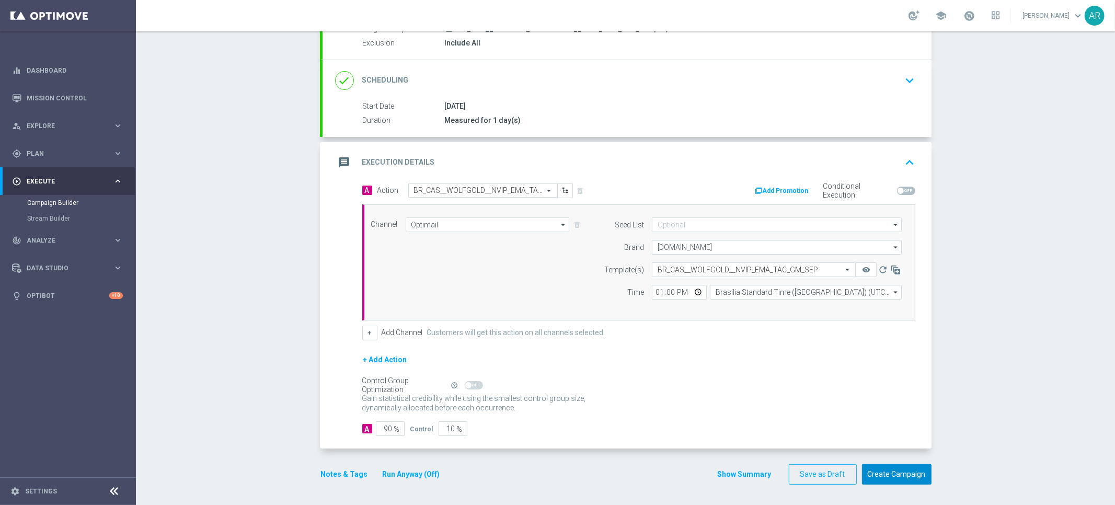
click at [883, 476] on button "Create Campaign" at bounding box center [897, 474] width 70 height 20
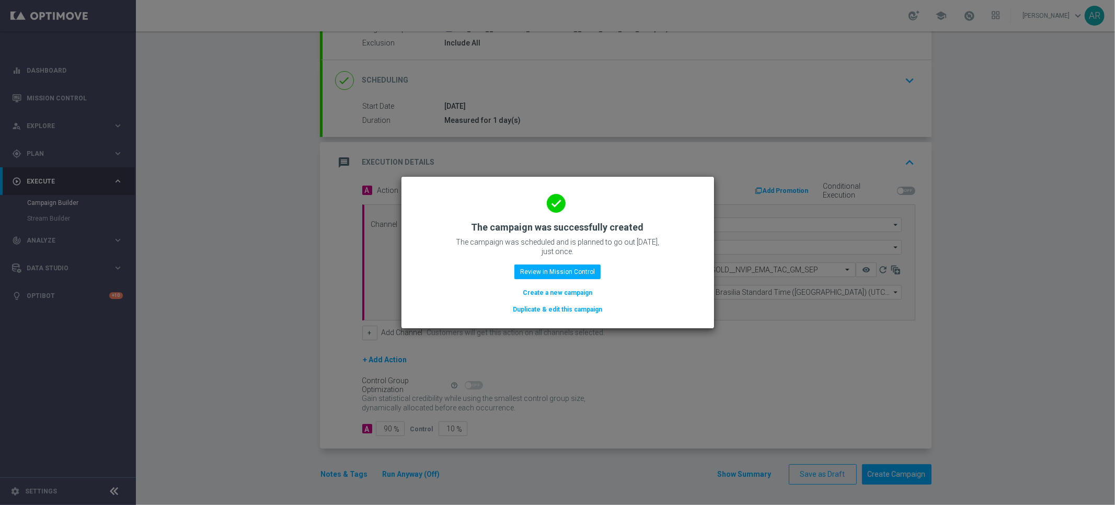
click at [539, 290] on button "Create a new campaign" at bounding box center [558, 292] width 72 height 11
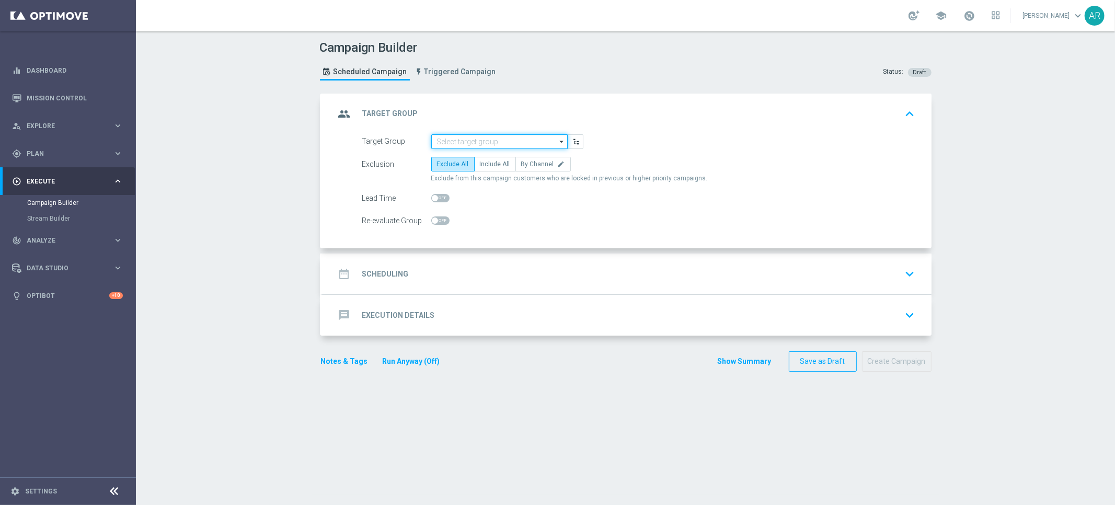
click at [444, 138] on input at bounding box center [499, 141] width 136 height 15
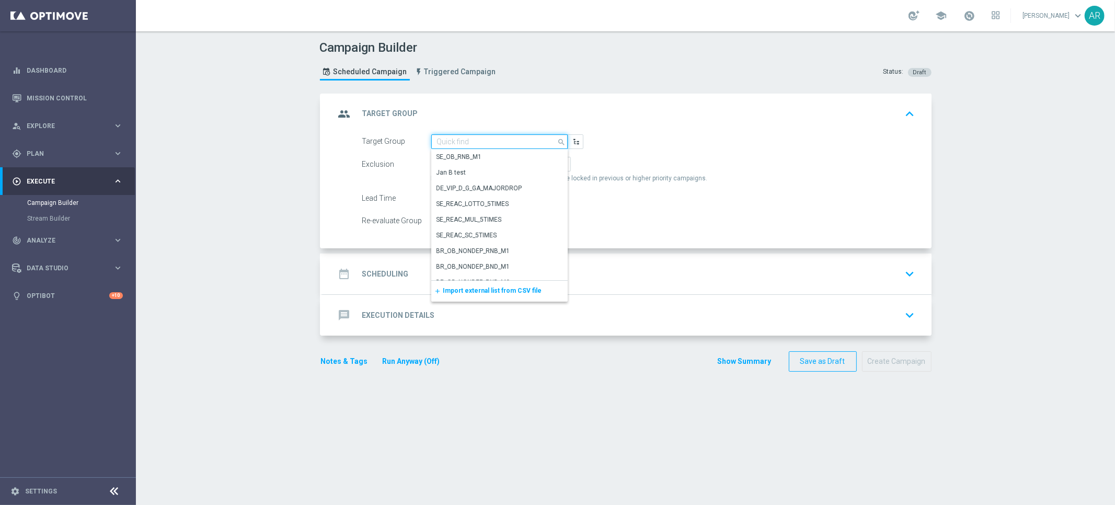
paste input "BR_CAS__GLOBALG_DEPOSITERS__NVIP_RI_TAC_GM"
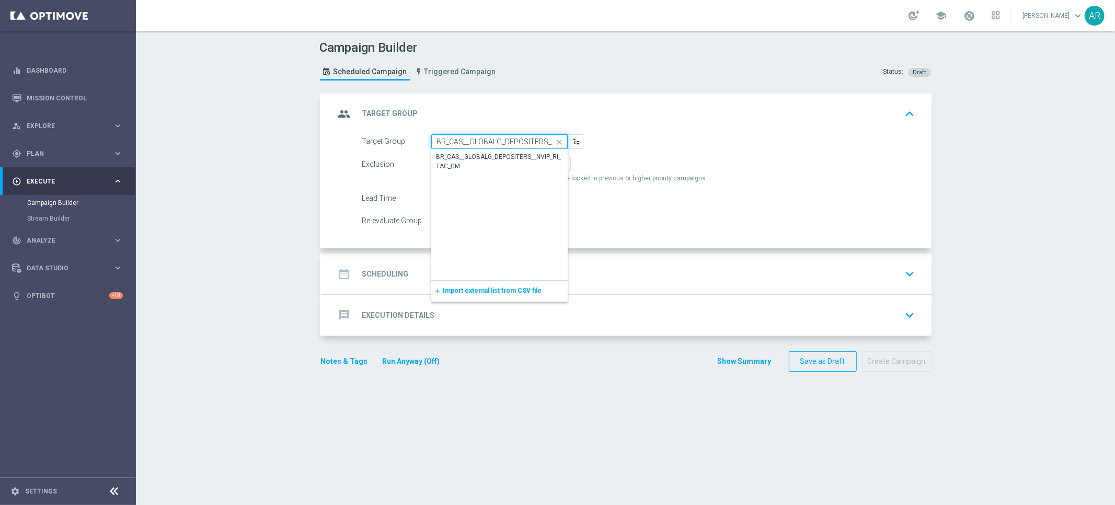
scroll to position [0, 52]
click at [458, 159] on div "BR_CAS__GLOBALG_DEPOSITERS__NVIP_RI_TAC_GM" at bounding box center [499, 161] width 126 height 19
type input "BR_CAS__GLOBALG_DEPOSITERS__NVIP_RI_TAC_GM"
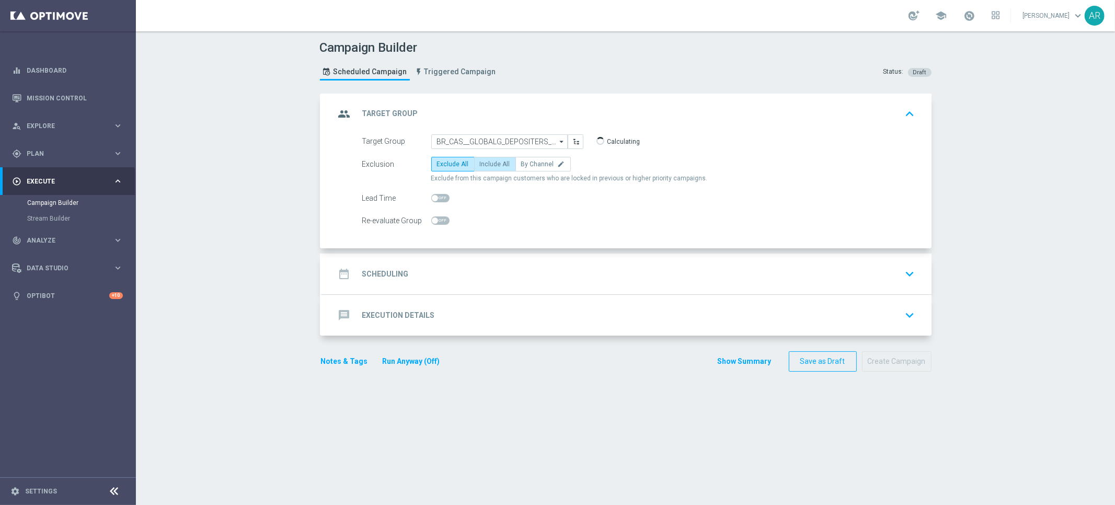
click at [480, 164] on span "Include All" at bounding box center [495, 163] width 30 height 7
click at [480, 164] on input "Include All" at bounding box center [483, 166] width 7 height 7
radio input "true"
click at [399, 281] on div "date_range Scheduling" at bounding box center [372, 273] width 74 height 19
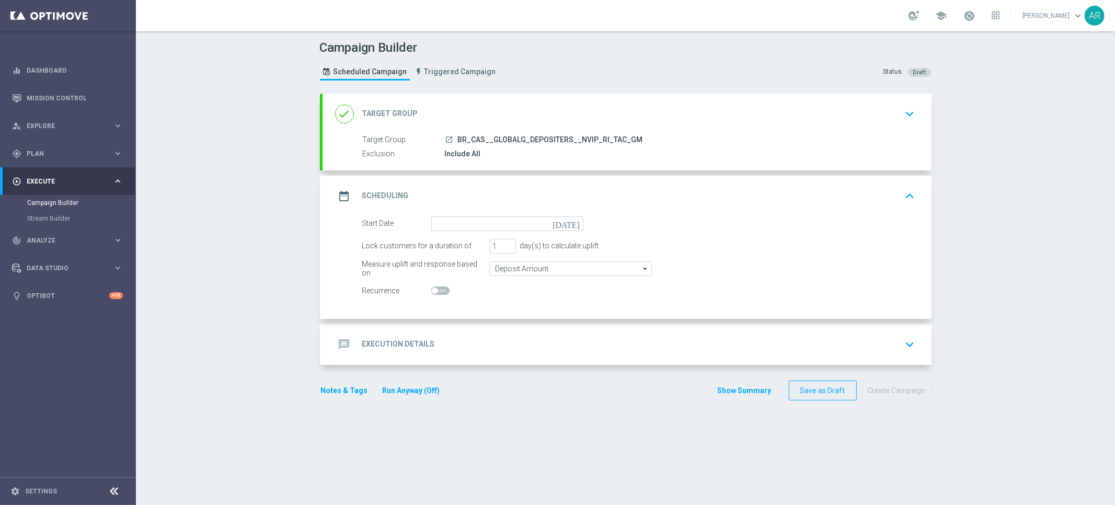
click at [569, 224] on icon "[DATE]" at bounding box center [567, 221] width 31 height 11
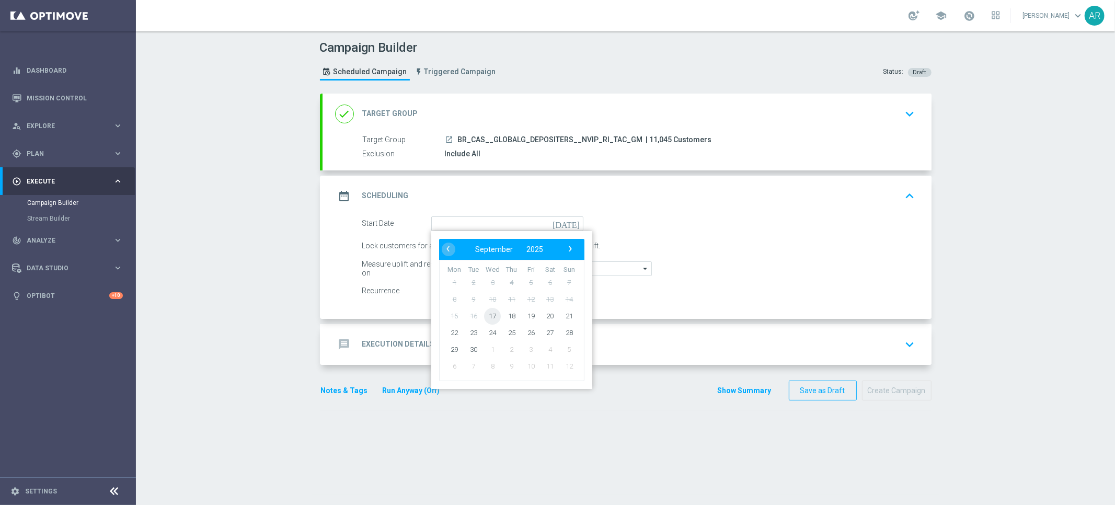
click at [487, 313] on span "17" at bounding box center [492, 315] width 17 height 17
type input "[DATE]"
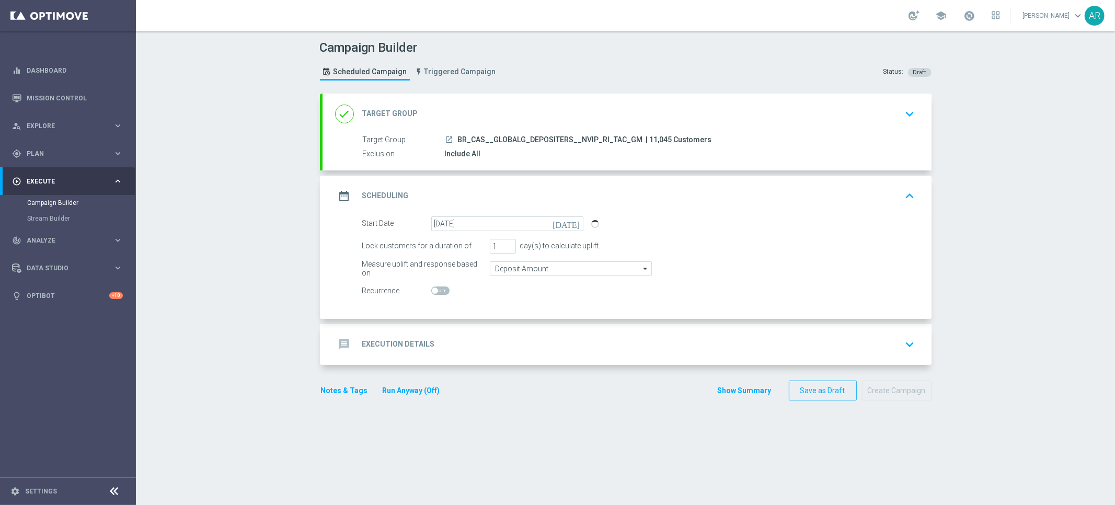
click at [459, 341] on div "message Execution Details keyboard_arrow_down" at bounding box center [627, 344] width 584 height 20
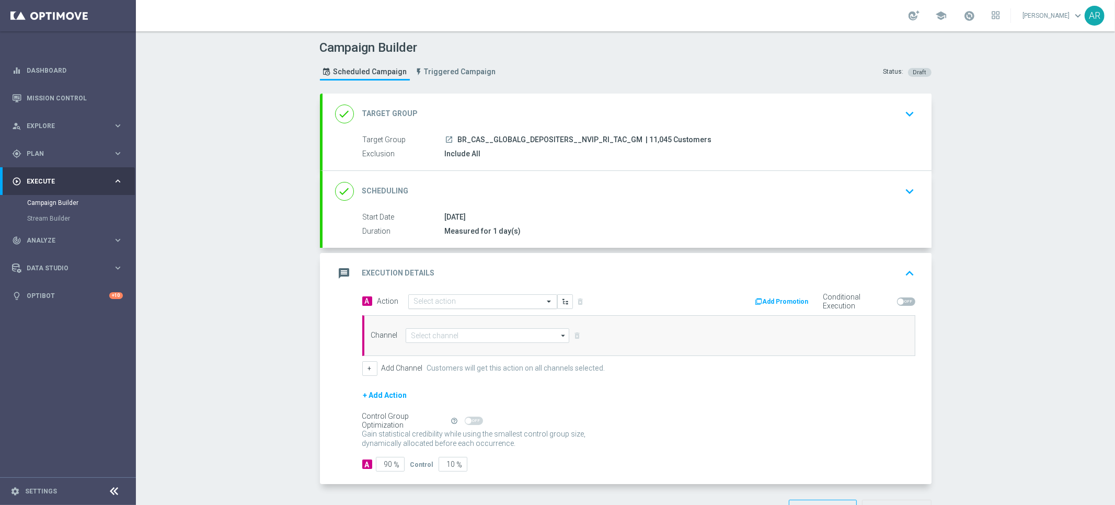
click at [428, 297] on input "text" at bounding box center [472, 301] width 117 height 9
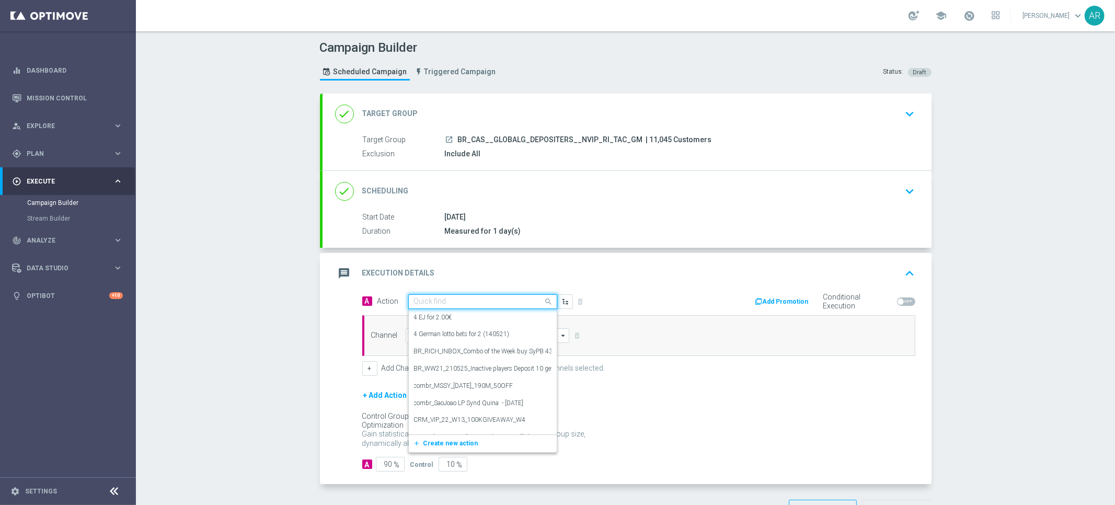
paste input "BR_CAS__WOLFGOLD_SEP__NVIP_RI_TAC_GM"
type input "BR_CAS__WOLFGOLD_SEP__NVIP_RI_TAC_GM"
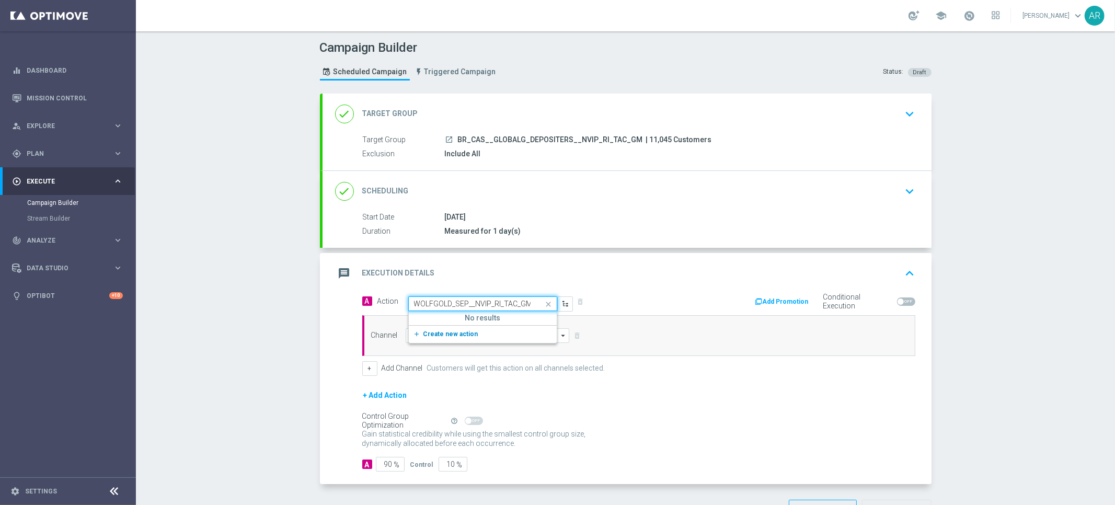
click at [456, 332] on span "Create new action" at bounding box center [450, 333] width 55 height 7
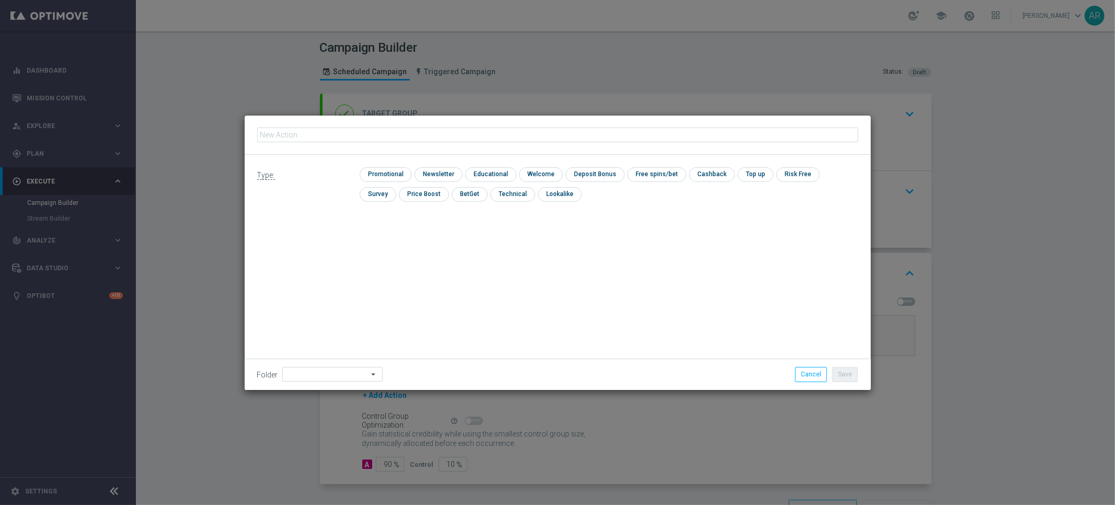
click at [425, 135] on input "text" at bounding box center [557, 135] width 601 height 15
type input "BR_CAS__WOLFGOLD_SEP__NVIP_RI_TAC_GM"
click at [385, 172] on input "checkbox" at bounding box center [385, 174] width 50 height 14
checkbox input "true"
click at [850, 374] on button "Save" at bounding box center [845, 374] width 26 height 15
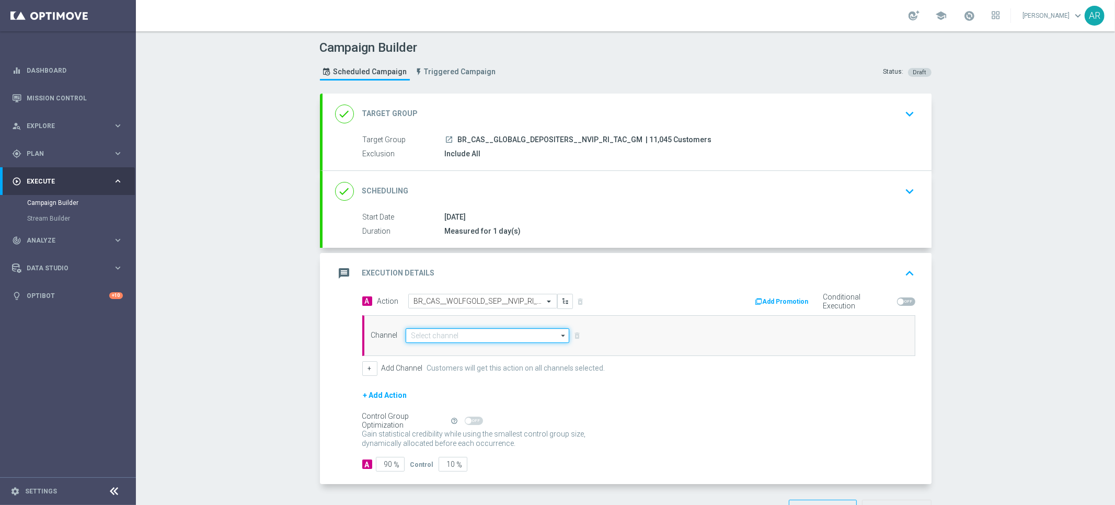
click at [437, 329] on input at bounding box center [488, 335] width 164 height 15
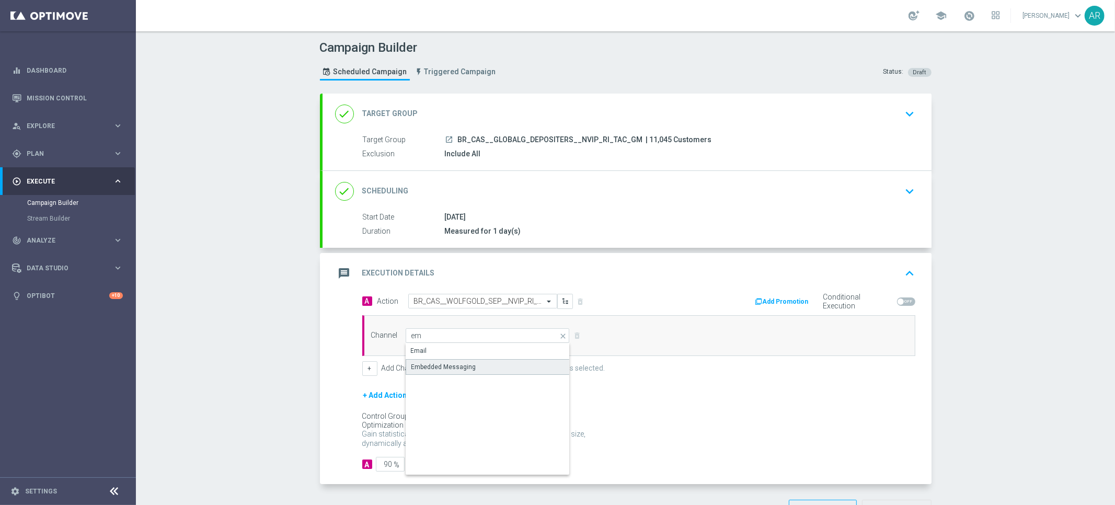
click at [461, 363] on div "Embedded Messaging" at bounding box center [443, 366] width 65 height 9
type input "Embedded Messaging"
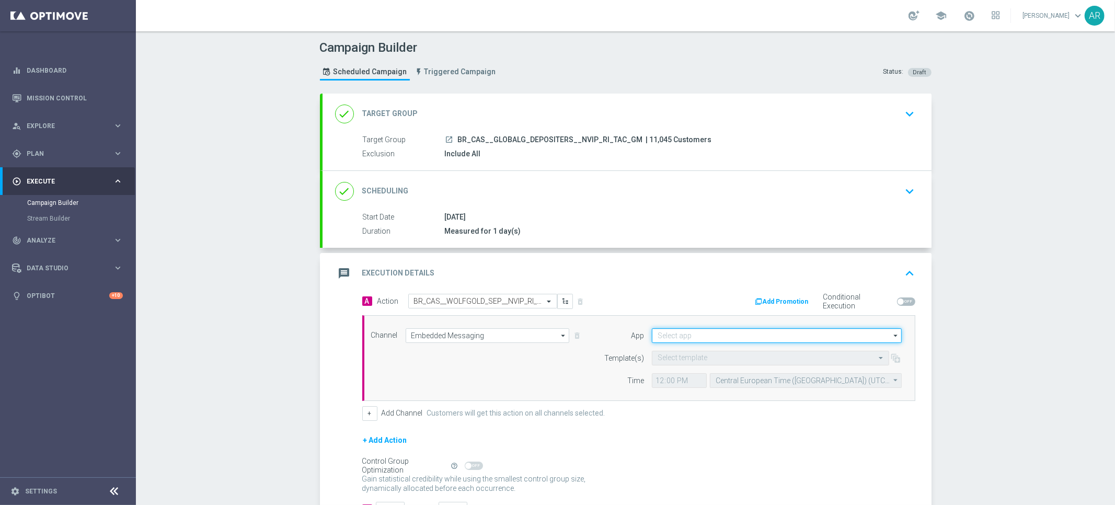
click at [664, 337] on input at bounding box center [777, 335] width 250 height 15
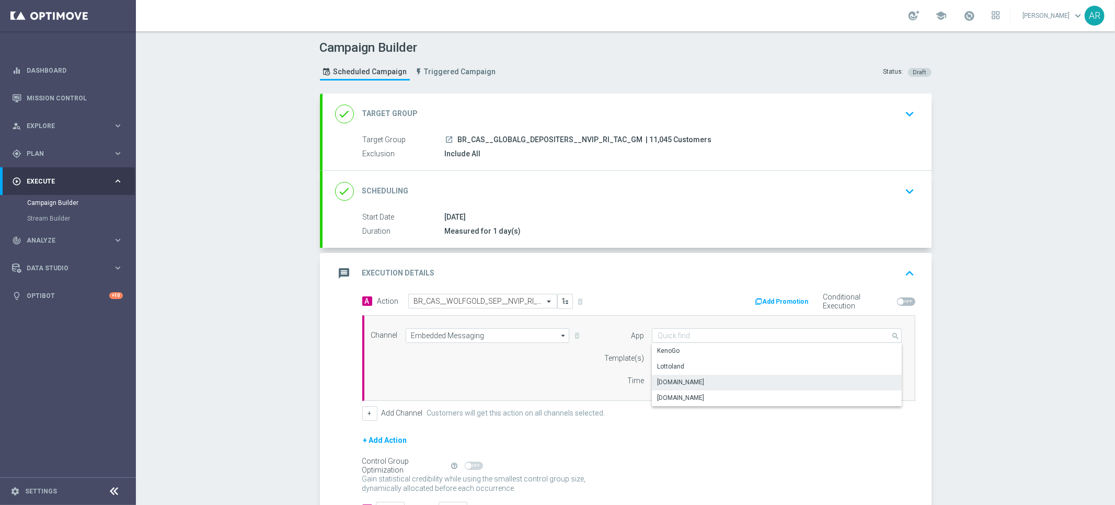
drag, startPoint x: 725, startPoint y: 383, endPoint x: 682, endPoint y: 378, distance: 43.1
click at [725, 383] on div "[DOMAIN_NAME]" at bounding box center [777, 382] width 250 height 15
type input "[DOMAIN_NAME]"
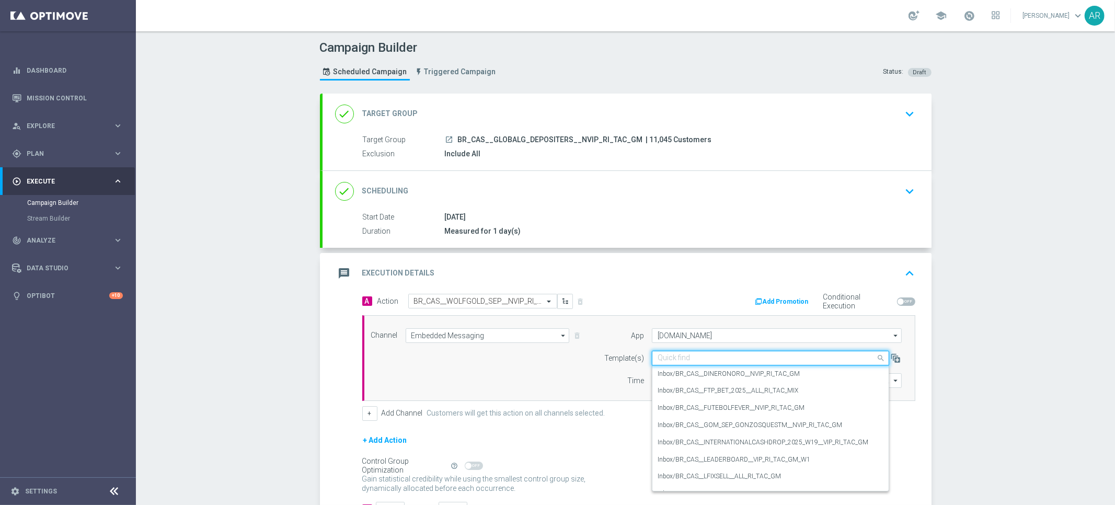
click at [669, 357] on input "text" at bounding box center [759, 358] width 205 height 9
paste input "BR_CAS__WOLFGOLD_SEP__NVIP_RI_TAC_GM"
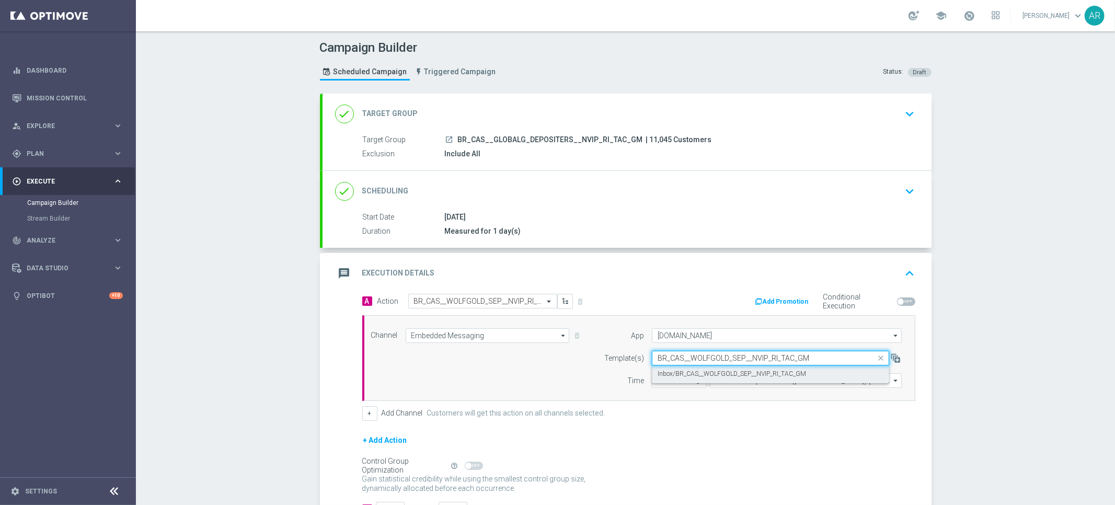
click at [682, 369] on label "Inbox/BR_CAS__WOLFGOLD_SEP__NVIP_RI_TAC_GM" at bounding box center [731, 373] width 148 height 9
type input "BR_CAS__WOLFGOLD_SEP__NVIP_RI_TAC_GM"
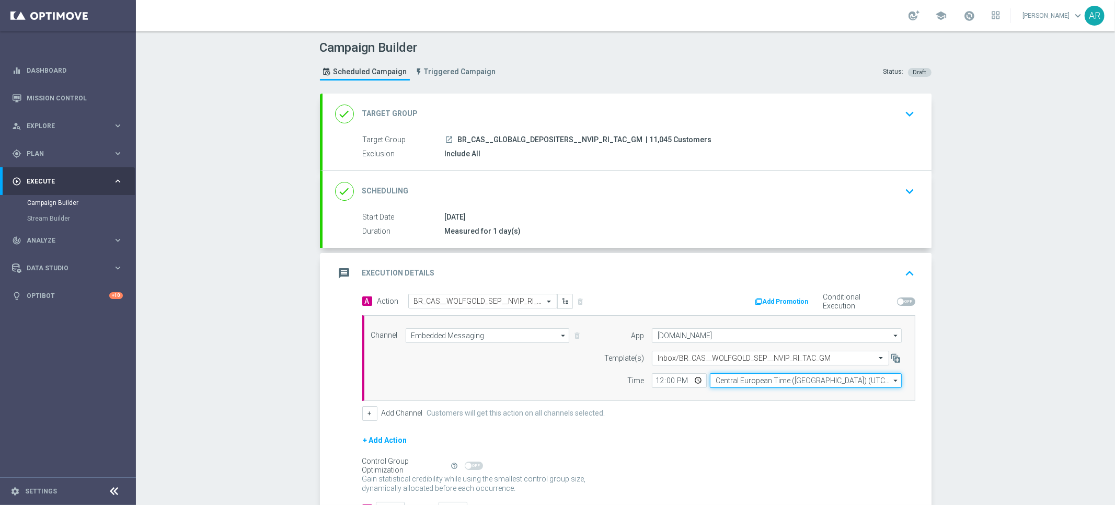
click at [728, 377] on input "Central European Time ([GEOGRAPHIC_DATA]) (UTC +02:00)" at bounding box center [806, 380] width 192 height 15
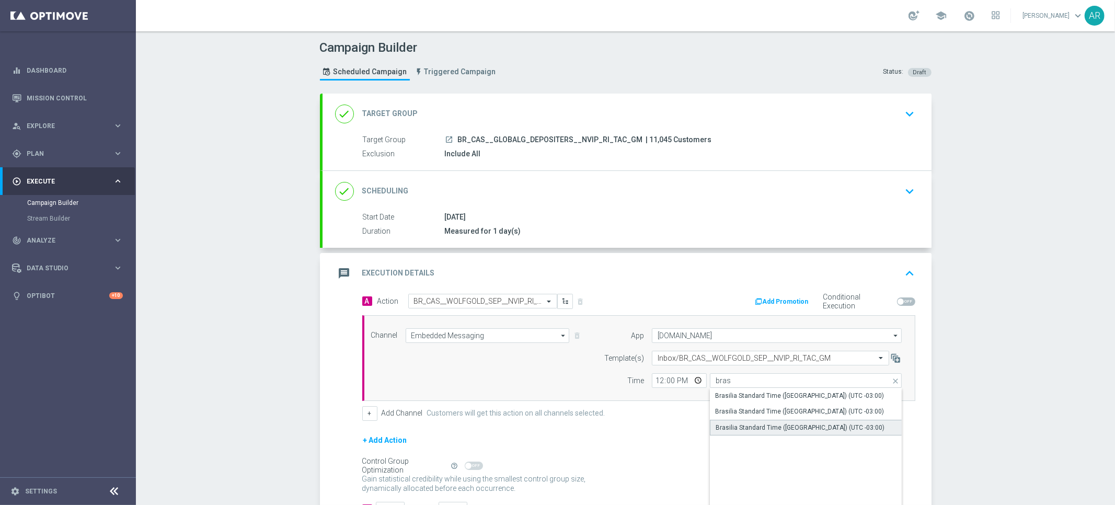
click at [757, 431] on div "Brasilia Standard Time ([GEOGRAPHIC_DATA]) (UTC -03:00)" at bounding box center [806, 428] width 192 height 16
type input "Brasilia Standard Time ([GEOGRAPHIC_DATA]) (UTC -03:00)"
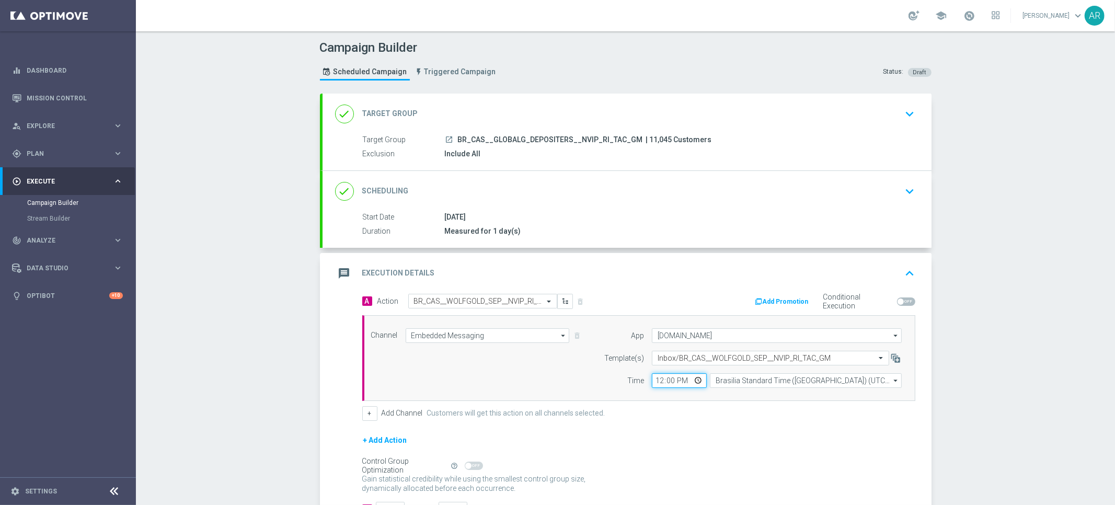
click at [693, 379] on input "12:00" at bounding box center [679, 380] width 55 height 15
type input "13:00"
click at [575, 374] on div "Channel Embedded Messaging Embedded Messaging arrow_drop_down Drag here to set …" at bounding box center [636, 358] width 547 height 60
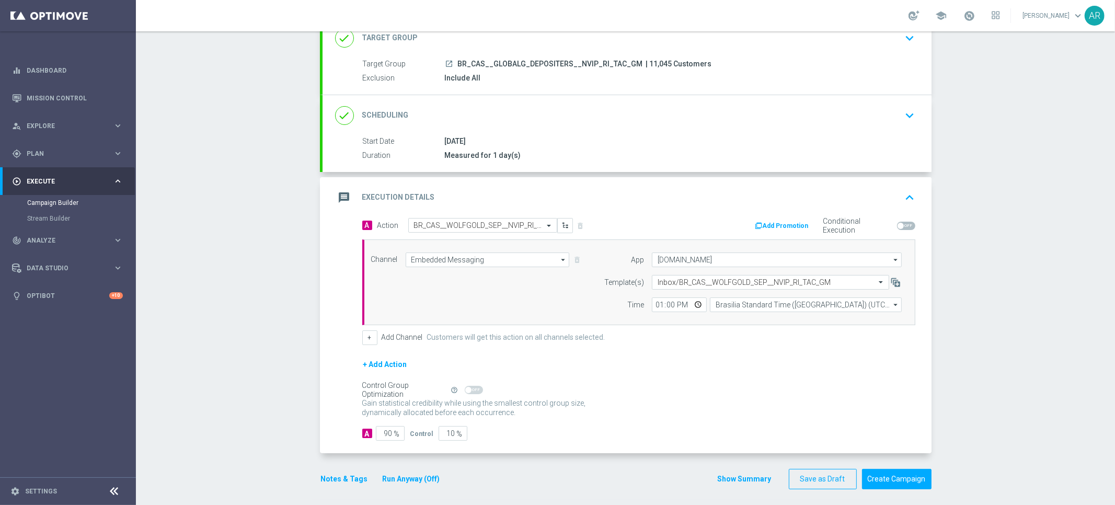
scroll to position [80, 0]
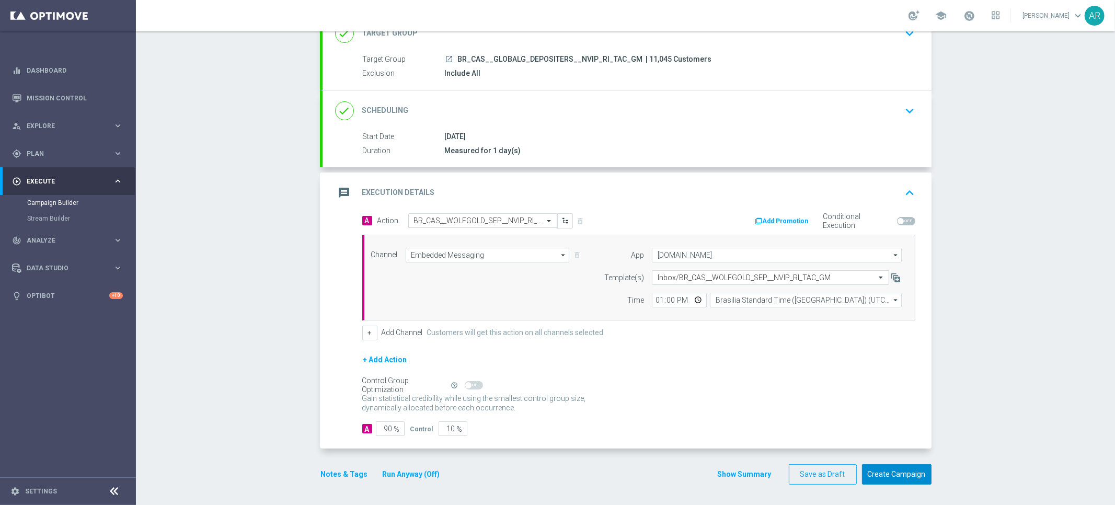
click at [888, 471] on button "Create Campaign" at bounding box center [897, 474] width 70 height 20
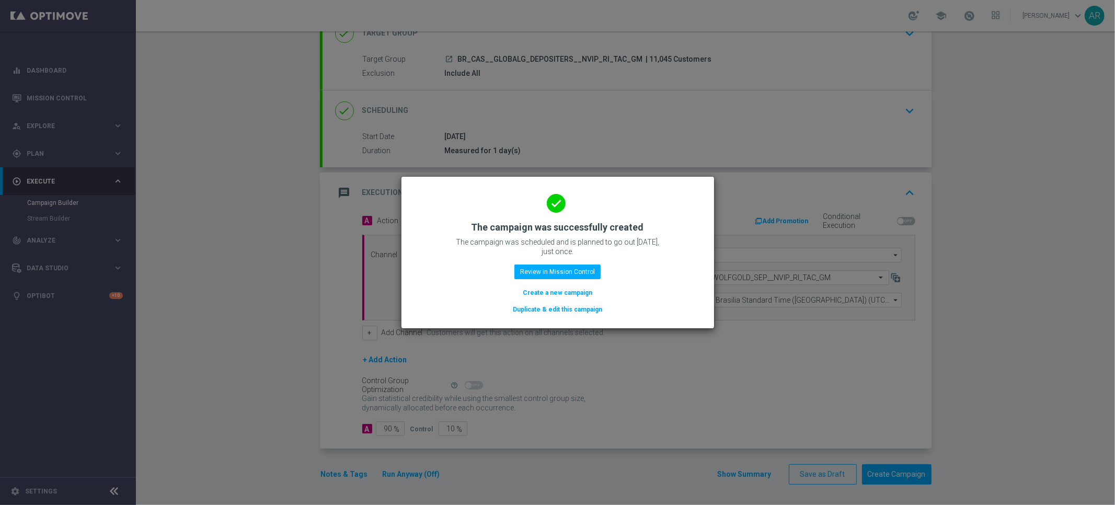
click at [540, 294] on button "Create a new campaign" at bounding box center [558, 292] width 72 height 11
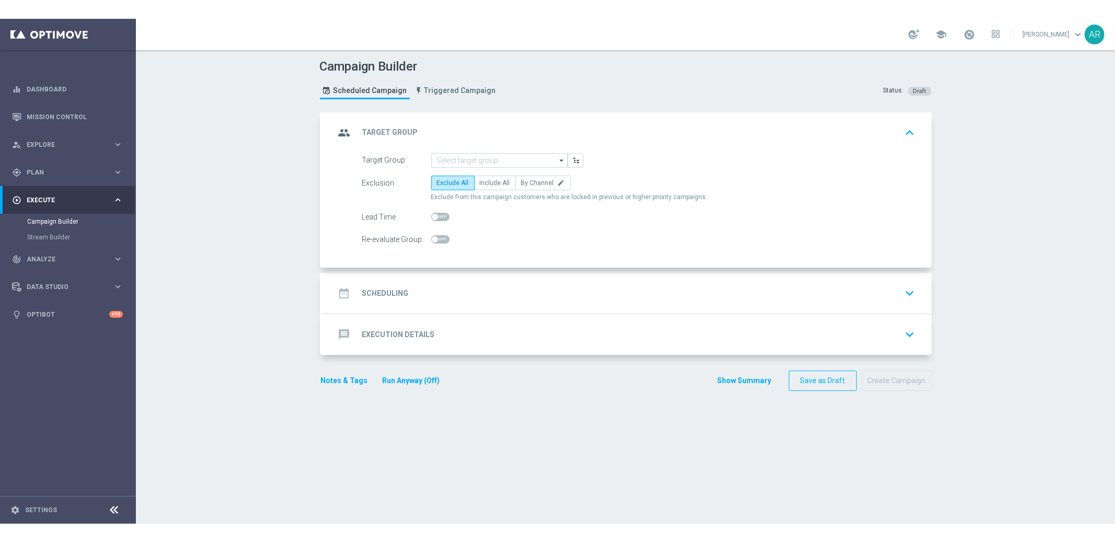
scroll to position [0, 0]
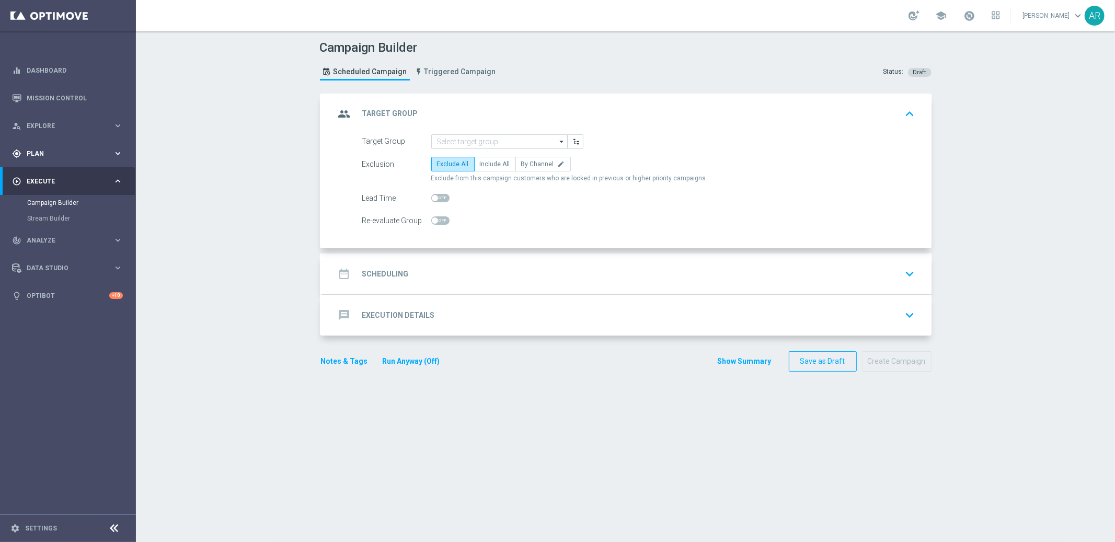
click at [75, 151] on span "Plan" at bounding box center [70, 154] width 86 height 6
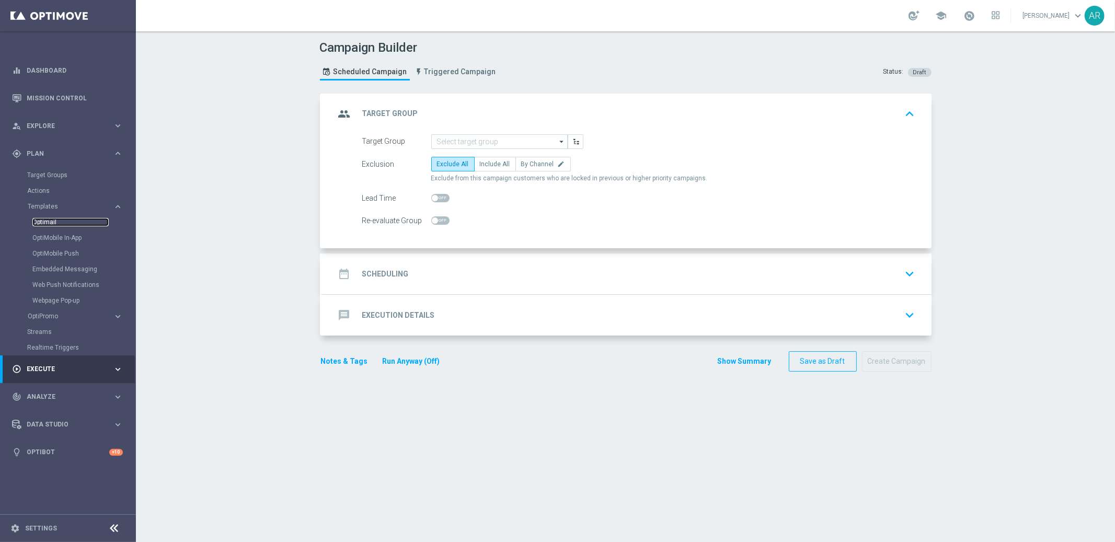
click at [47, 220] on link "Optimail" at bounding box center [70, 222] width 76 height 8
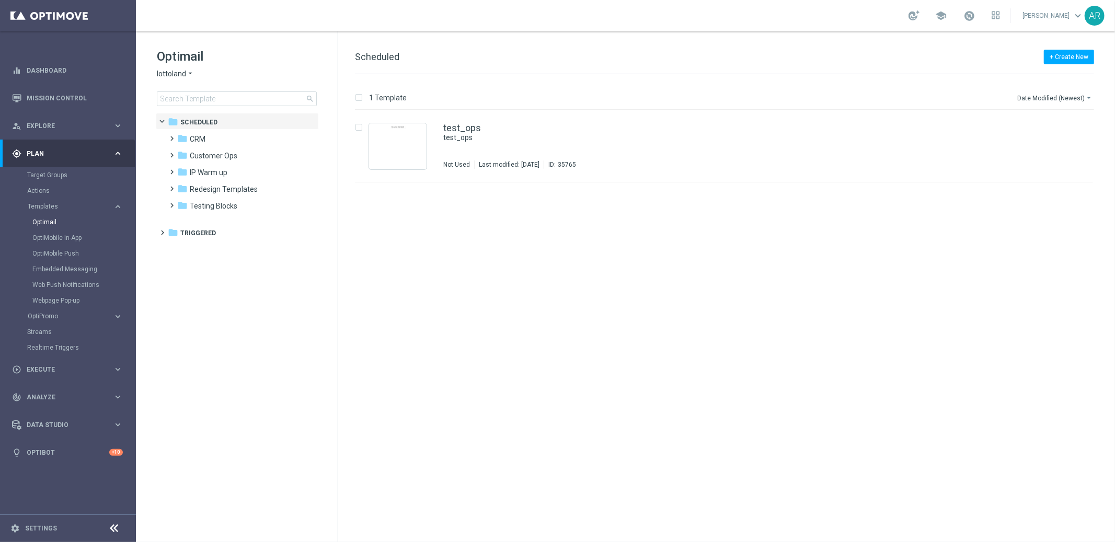
click at [183, 73] on span "lottoland" at bounding box center [171, 74] width 29 height 10
click at [0, 0] on span "[DOMAIN_NAME]" at bounding box center [0, 0] width 0 height 0
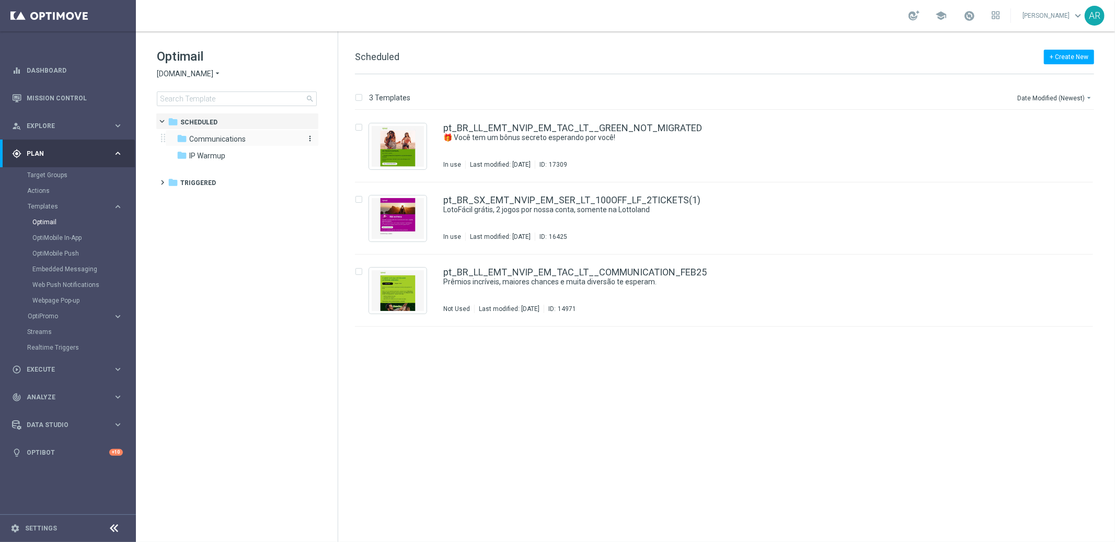
click at [207, 137] on span "Communications" at bounding box center [217, 138] width 56 height 9
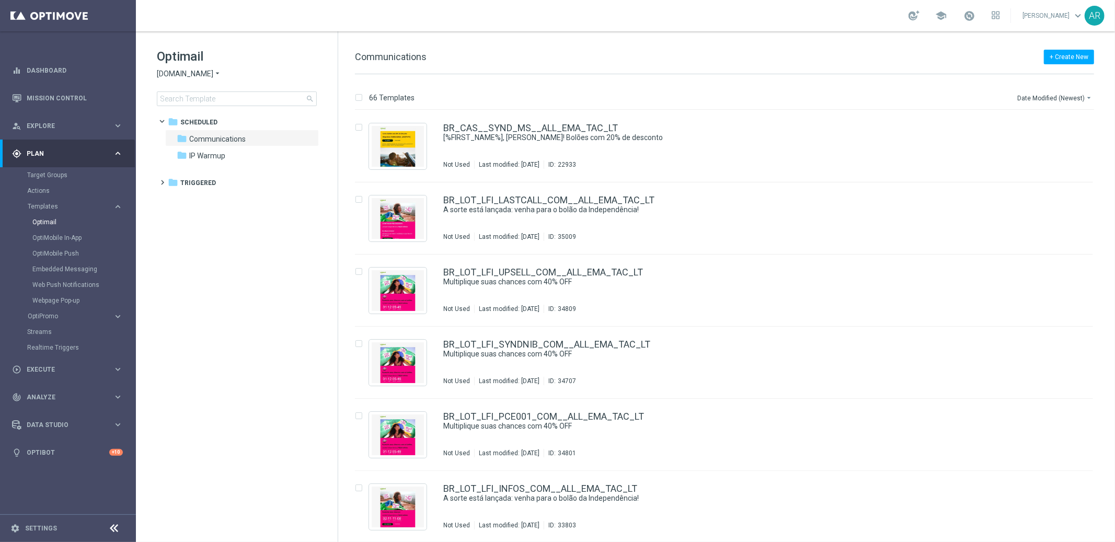
click at [246, 280] on tree-viewport "folder Scheduled more_vert folder Communications more_vert" at bounding box center [246, 326] width 181 height 427
click at [1057, 195] on button "file_copy" at bounding box center [1064, 198] width 14 height 14
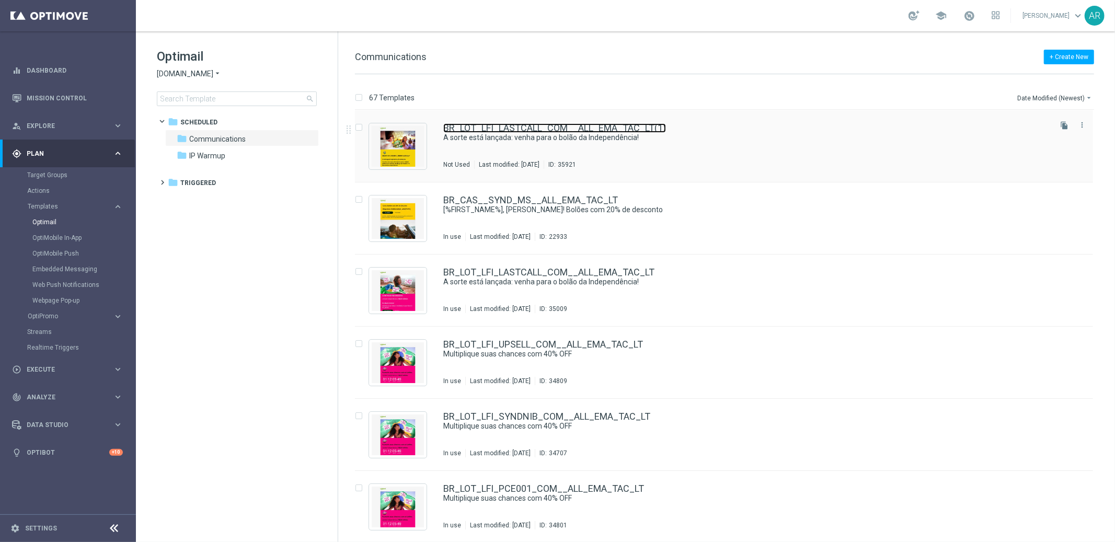
click at [637, 123] on link "BR_LOT_LFI_LASTCALL_COM__ALL_EMA_TAC_LT(1)" at bounding box center [554, 127] width 223 height 9
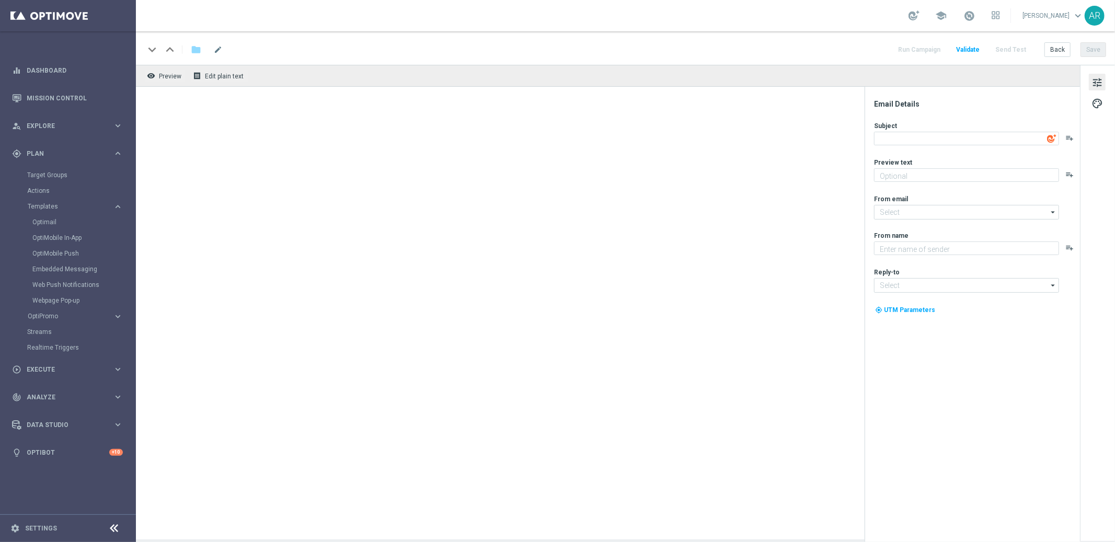
type input "BR_LOT_LFI_LASTCALL_COM__ALL_EMA_TAC_LT(1)"
type textarea "A sorte está lançada: venha para o bolão da Independência!"
type textarea "Garanta sua [PERSON_NAME] no bolão da Independência antes que acabe!"
type input "[EMAIL_ADDRESS][DOMAIN_NAME]"
type textarea "Lotofácil Independência na Lottoland"
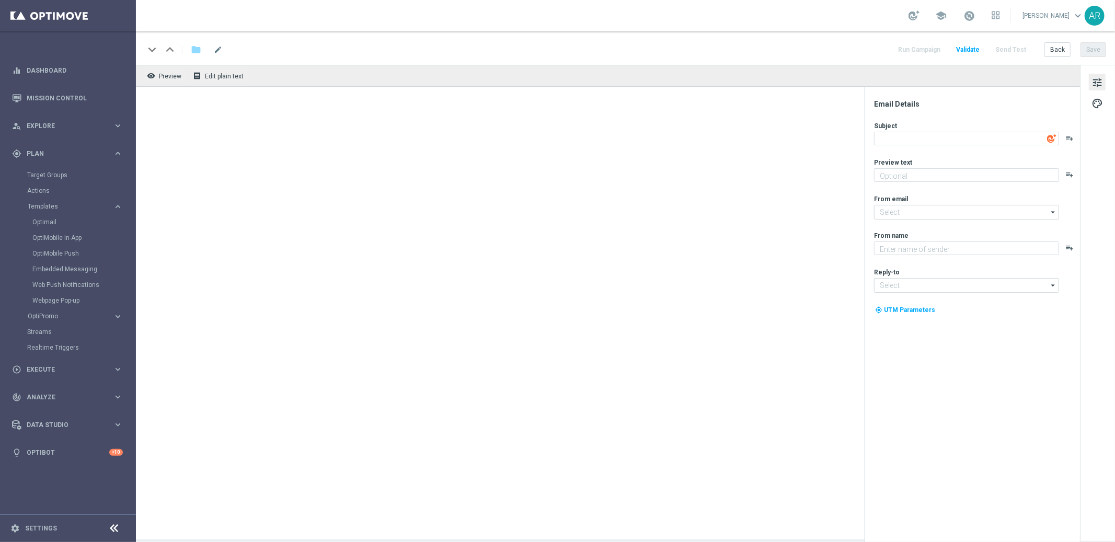
type input "[EMAIL_ADDRESS][DOMAIN_NAME]"
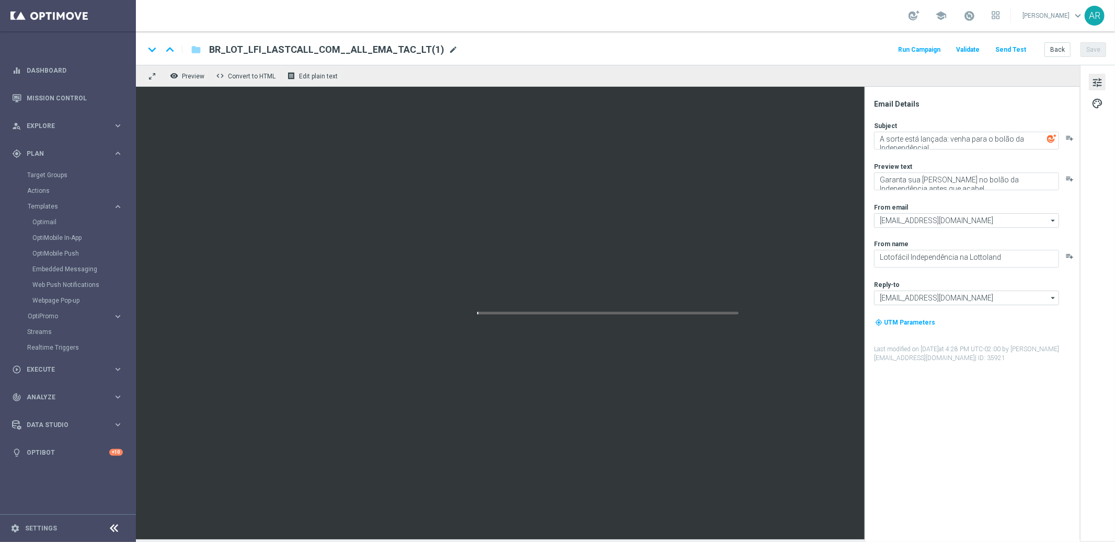
click at [448, 48] on span "mode_edit" at bounding box center [452, 49] width 9 height 9
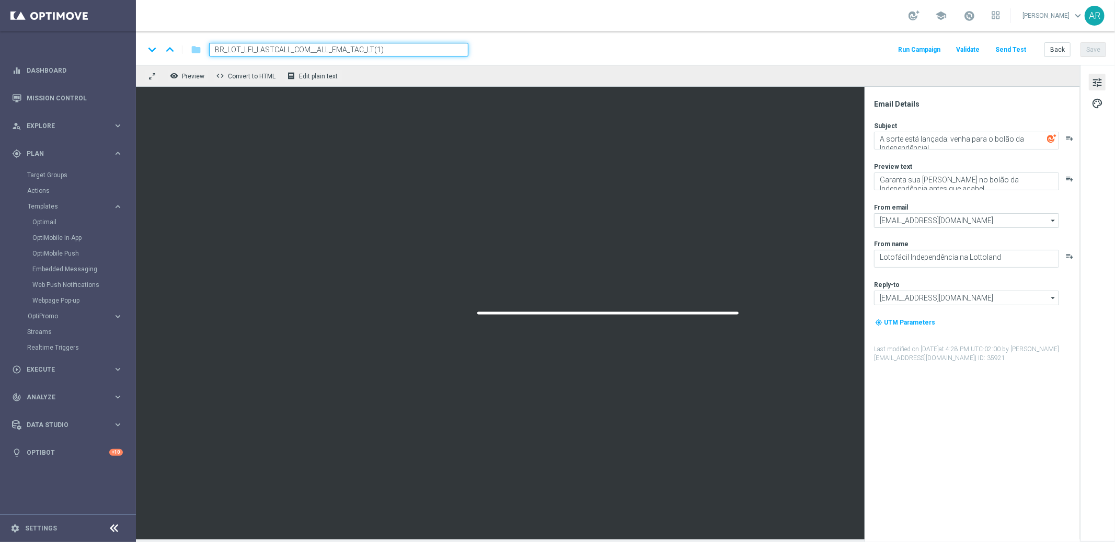
click at [359, 50] on input "BR_LOT_LFI_LASTCALL_COM__ALL_EMA_TAC_LT(1)" at bounding box center [338, 50] width 259 height 14
paste input "_MDV_SYNDPAGE__NVIP_EMA_TAC_LT"
type input "BR_LOT__MDV_SYNDPAGE__NVIP_EMA_TAC_LT_2025"
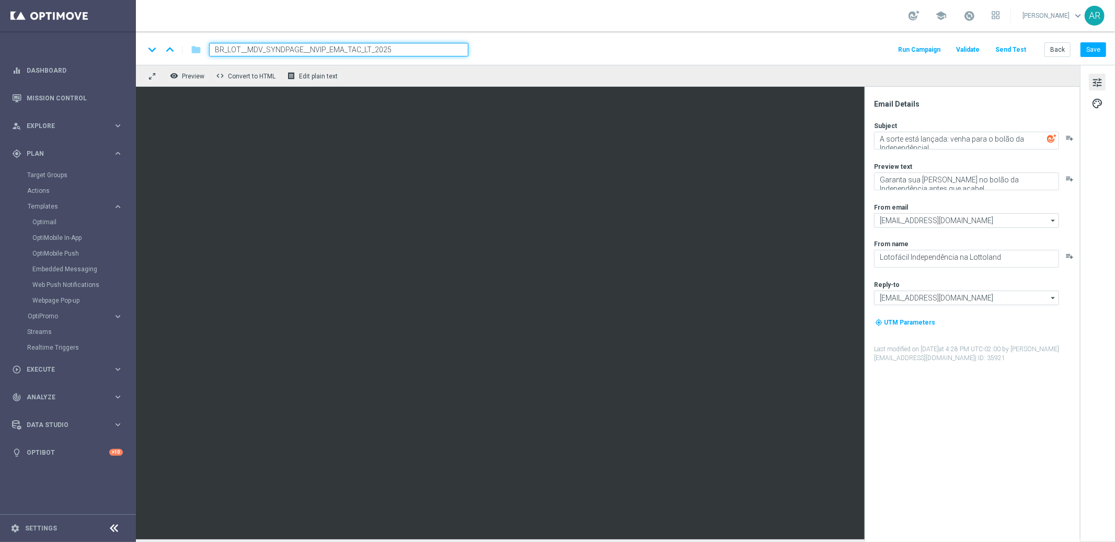
click at [385, 50] on input "BR_LOT__MDV_SYNDPAGE__NVIP_EMA_TAC_LT_2025" at bounding box center [338, 50] width 259 height 14
click at [384, 49] on input "BR_LOT__MDV_SYNDPAGE__NVIP_EMA_TAC_LT_2025" at bounding box center [338, 50] width 259 height 14
click at [508, 53] on div "keyboard_arrow_down keyboard_arrow_up folder BR_LOT__MDV_SYNDPAGE__NVIP_EMA_TAC…" at bounding box center [625, 50] width 962 height 14
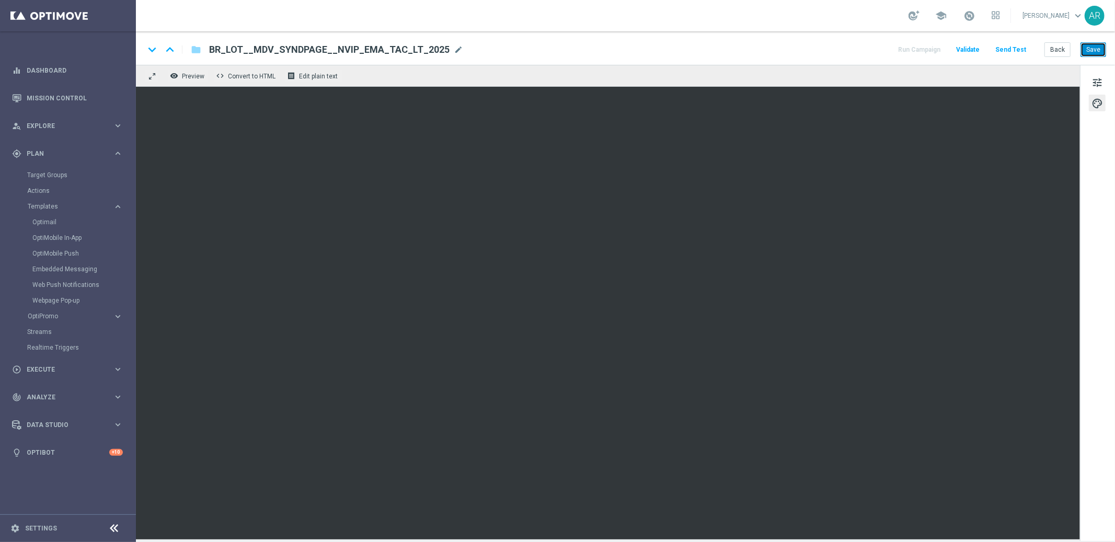
click at [1100, 50] on button "Save" at bounding box center [1093, 49] width 26 height 15
click at [1095, 49] on button "Save" at bounding box center [1093, 49] width 26 height 15
click at [1088, 50] on button "Save" at bounding box center [1093, 49] width 26 height 15
click at [1090, 82] on button "tune" at bounding box center [1097, 82] width 17 height 17
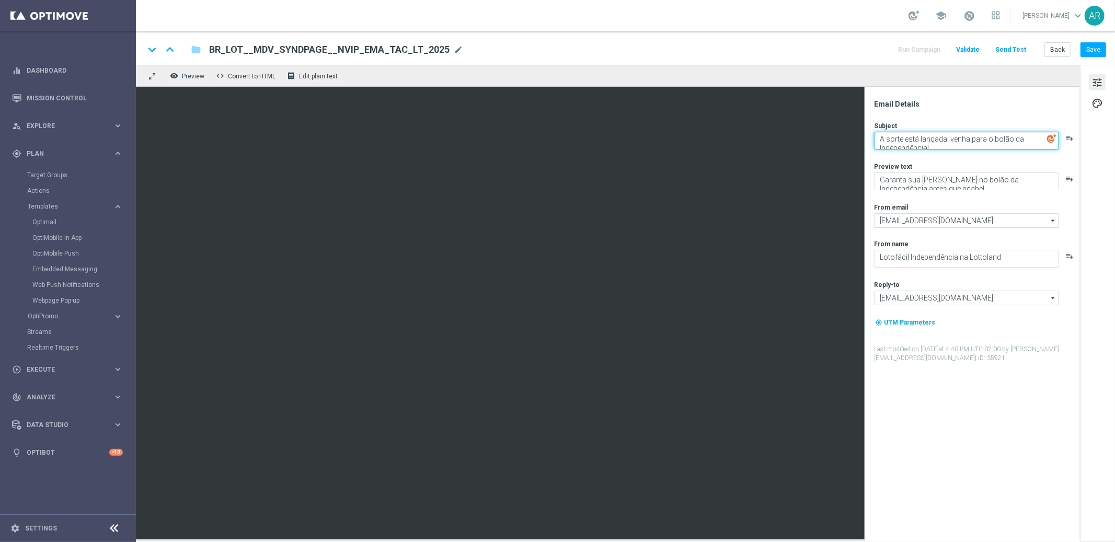
click at [939, 146] on textarea "A sorte está lançada: venha para o bolão da Independência!" at bounding box center [966, 141] width 185 height 18
click at [934, 144] on textarea "A sorte está lançada: venha para o bolão da Independência!" at bounding box center [966, 141] width 185 height 18
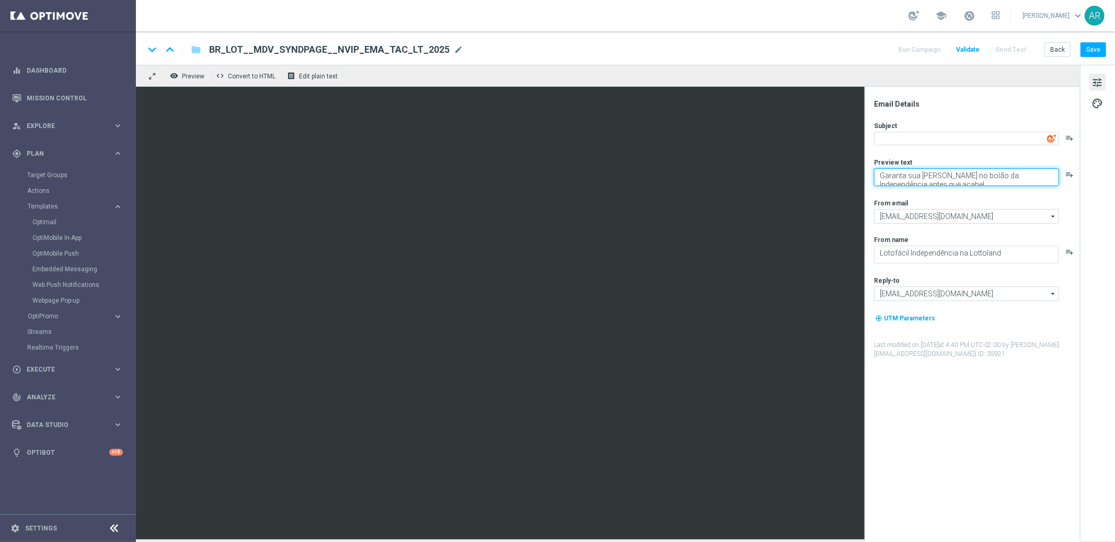
click at [903, 171] on textarea "Garanta sua [PERSON_NAME] no bolão da Independência antes que acabe!" at bounding box center [966, 177] width 185 height 18
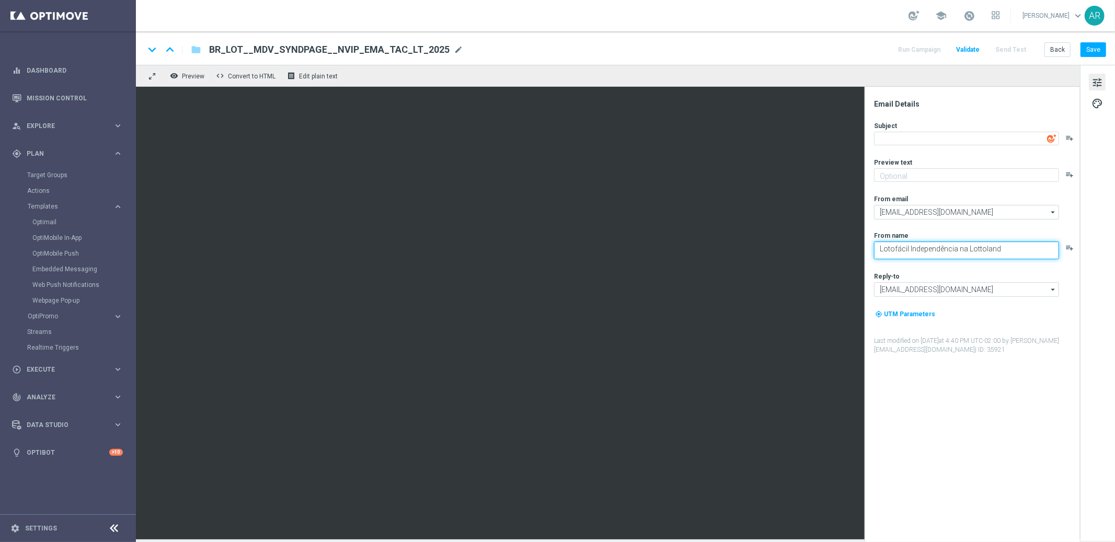
click at [913, 247] on textarea "Lotofácil Independência na Lottoland" at bounding box center [966, 250] width 185 height 18
click at [927, 246] on textarea "Lottoland" at bounding box center [966, 250] width 185 height 18
type textarea "Lottoland"
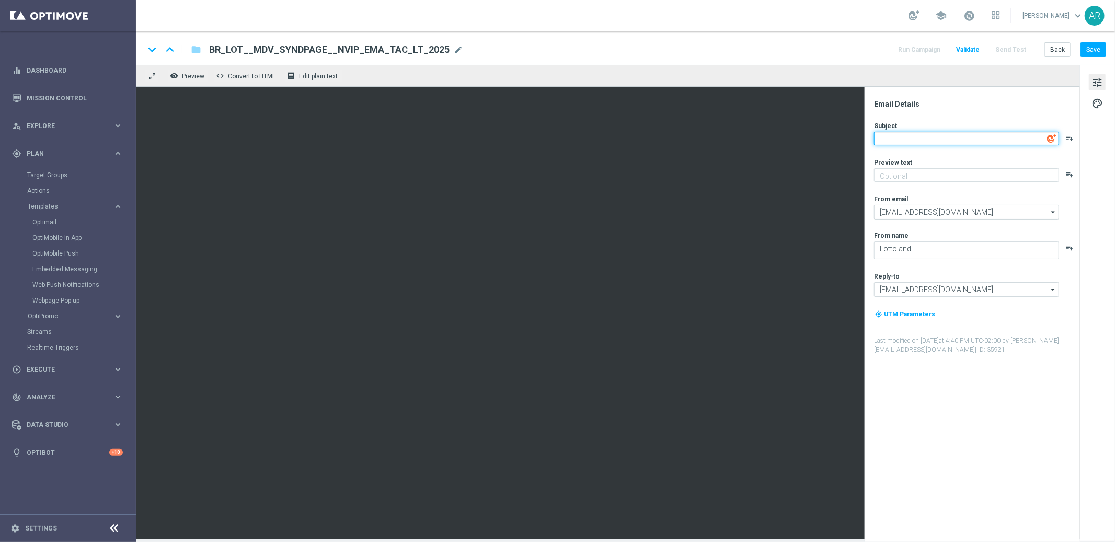
click at [897, 134] on textarea at bounding box center [966, 139] width 185 height 14
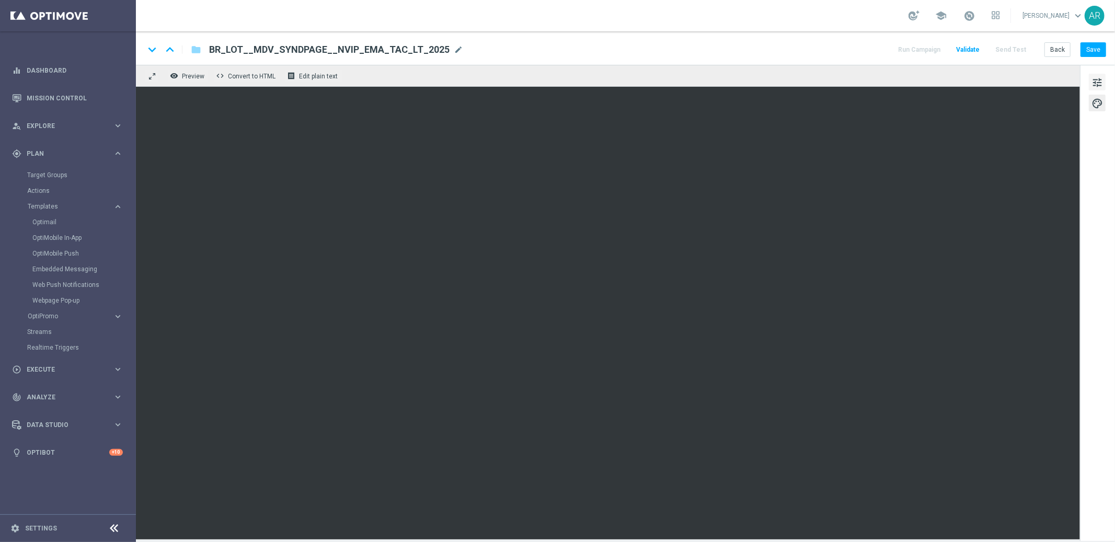
click at [1101, 83] on span "tune" at bounding box center [1096, 83] width 11 height 14
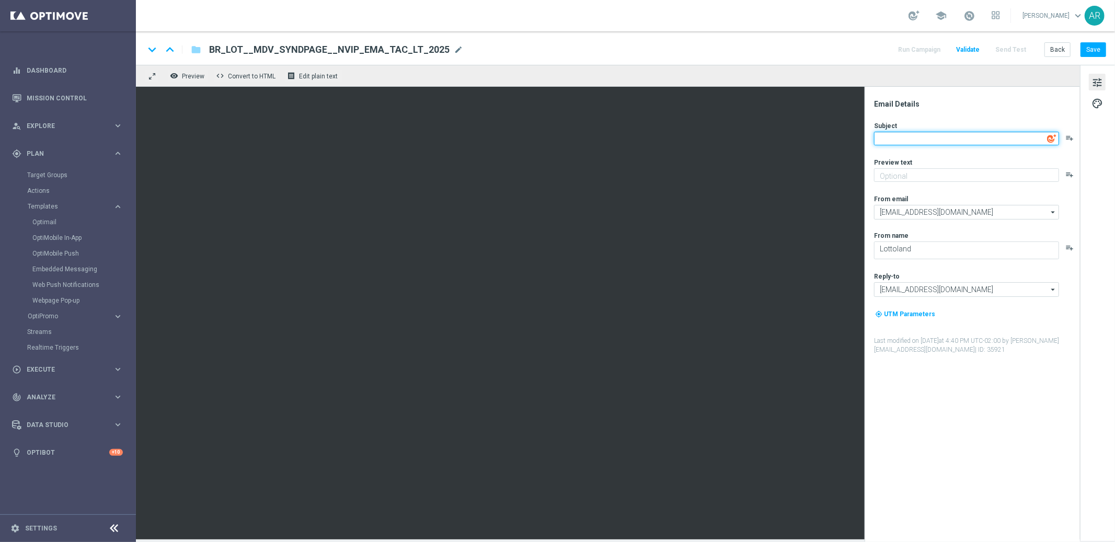
click at [911, 140] on textarea at bounding box center [966, 139] width 185 height 14
paste textarea "[%FIRST_NAME%], [PERSON_NAME] estamos em contagem regressiva..."
type textarea "[%FIRST_NAME%], [PERSON_NAME] estamos em contagem regressiva..."
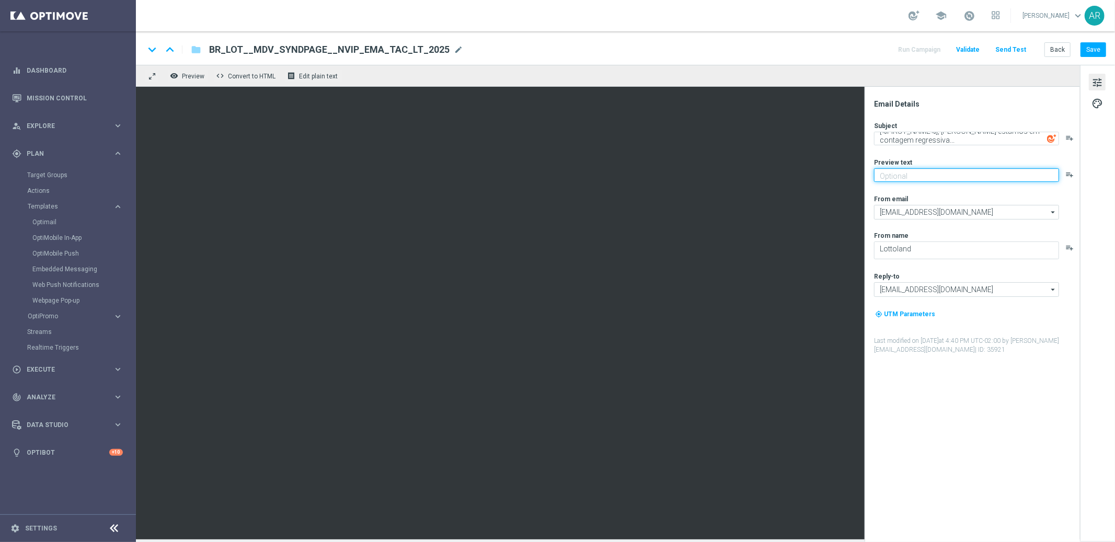
click at [893, 176] on textarea at bounding box center [966, 175] width 185 height 14
paste textarea "Para o maior prêmio da história na Mega da Virada!"
type textarea "Para o maior prêmio da história na Mega da Virada!"
click at [1090, 48] on button "Save" at bounding box center [1093, 49] width 26 height 15
click at [192, 71] on button "remove_red_eye Preview" at bounding box center [188, 76] width 42 height 14
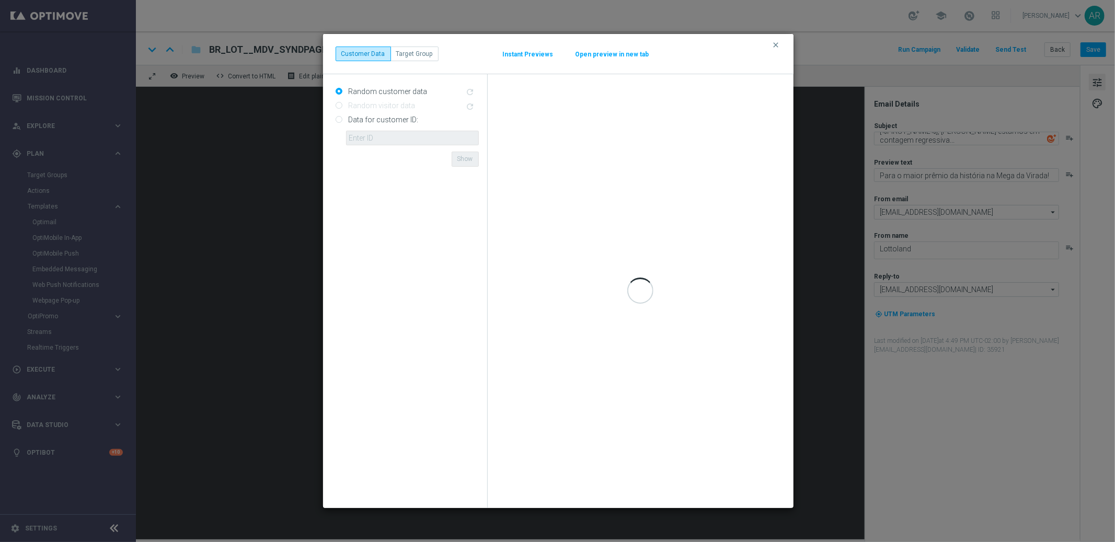
click at [617, 53] on button "Open preview in new tab" at bounding box center [612, 54] width 75 height 8
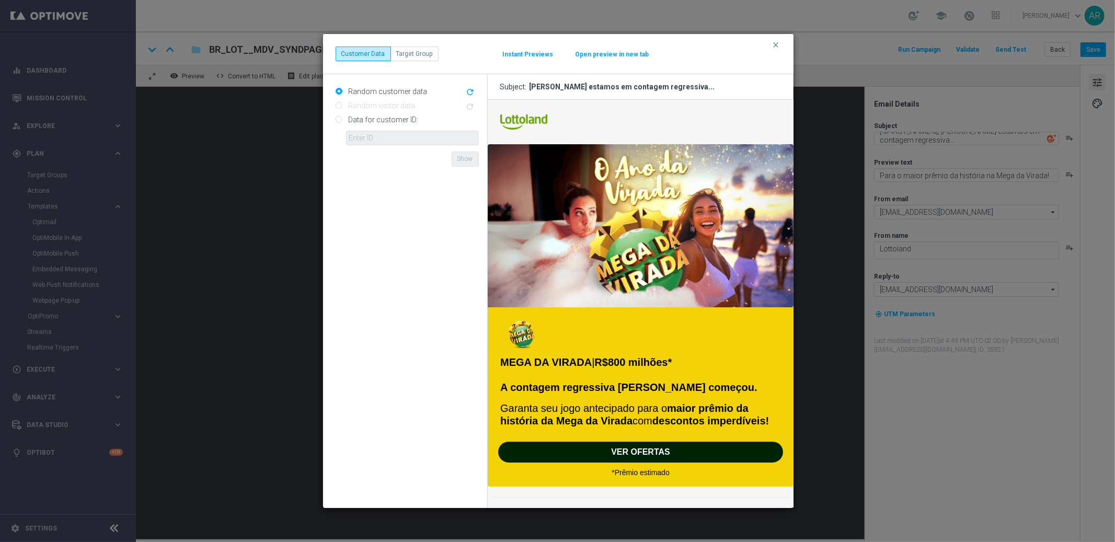
scroll to position [0, 0]
click at [773, 47] on icon "clear" at bounding box center [776, 45] width 8 height 8
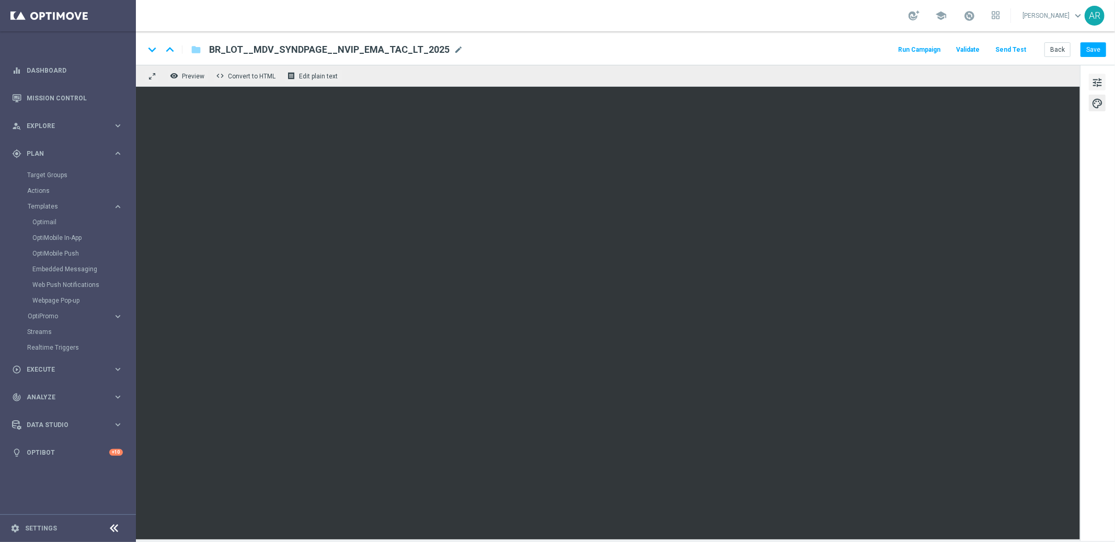
click at [1099, 81] on span "tune" at bounding box center [1096, 83] width 11 height 14
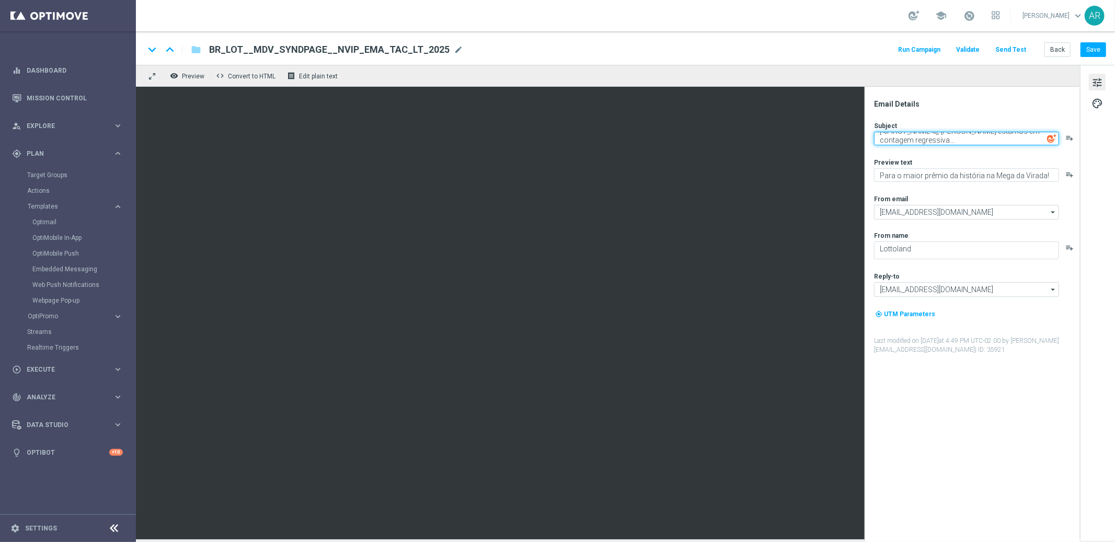
click at [933, 140] on textarea "[%FIRST_NAME%], [PERSON_NAME] estamos em contagem regressiva..." at bounding box center [966, 139] width 185 height 14
click at [1094, 48] on button "Save" at bounding box center [1093, 49] width 26 height 15
drag, startPoint x: 1099, startPoint y: 51, endPoint x: 1037, endPoint y: 83, distance: 69.9
click at [1099, 51] on button "Save" at bounding box center [1093, 49] width 26 height 15
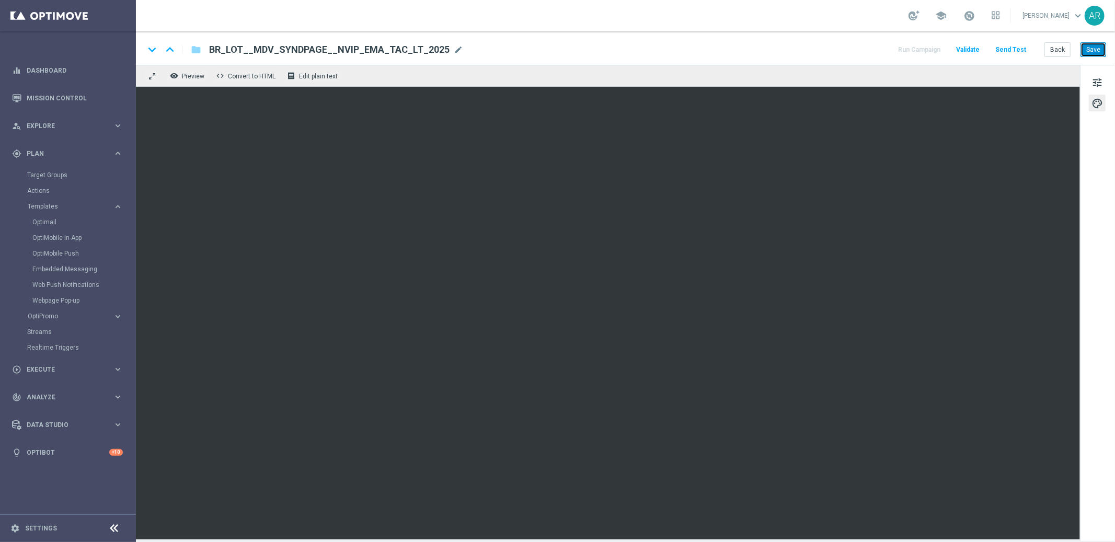
click at [1101, 51] on button "Save" at bounding box center [1093, 49] width 26 height 15
click at [1091, 48] on button "Save" at bounding box center [1093, 49] width 26 height 15
click at [1093, 50] on button "Save" at bounding box center [1093, 49] width 26 height 15
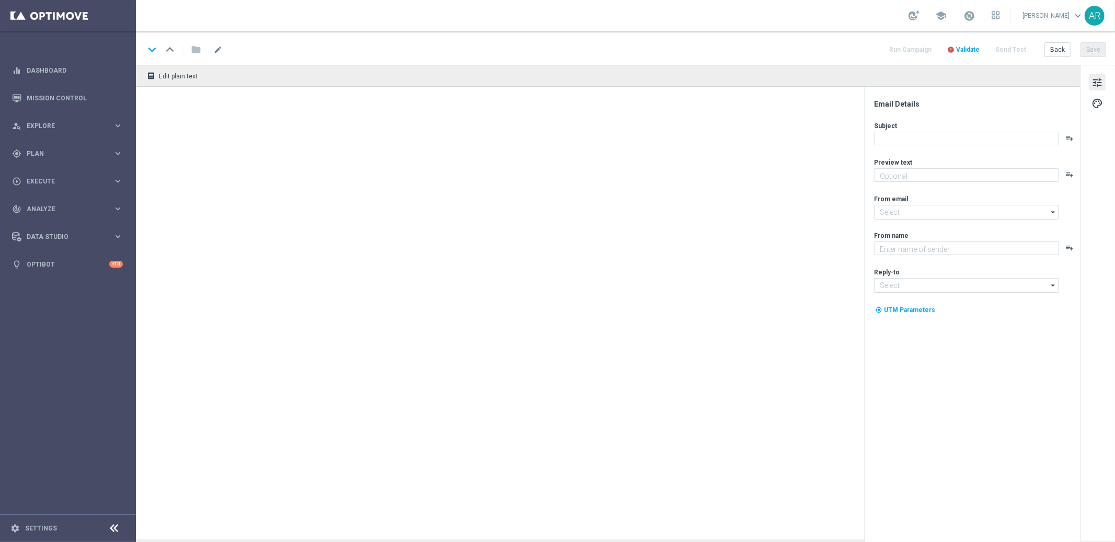
type textarea "Concorra a prêmios incríveis e comece o ano com sorte grande!"
type textarea "Lottoland"
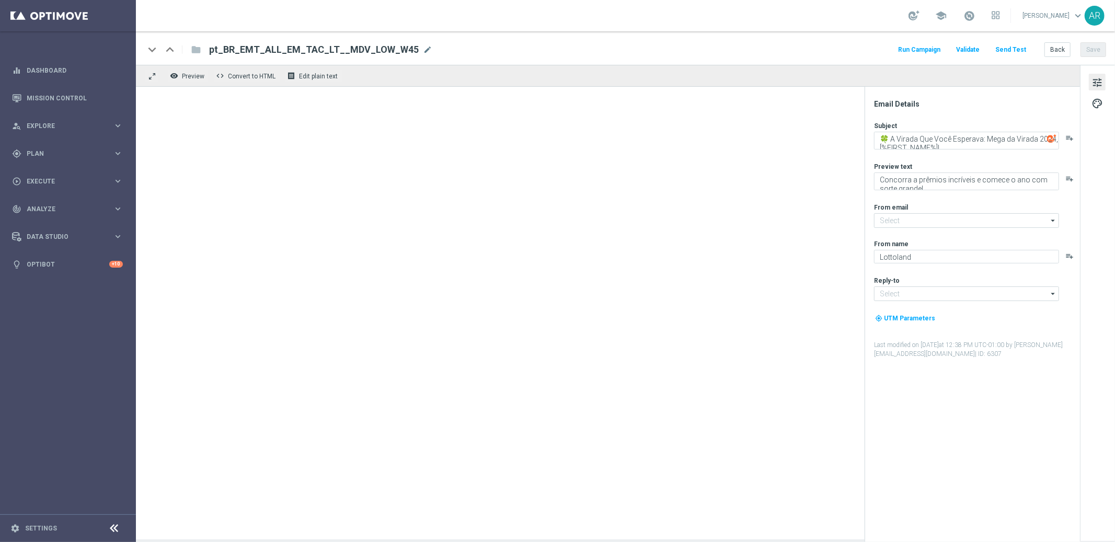
type input "[EMAIL_ADDRESS][DOMAIN_NAME]"
